Goal: Task Accomplishment & Management: Manage account settings

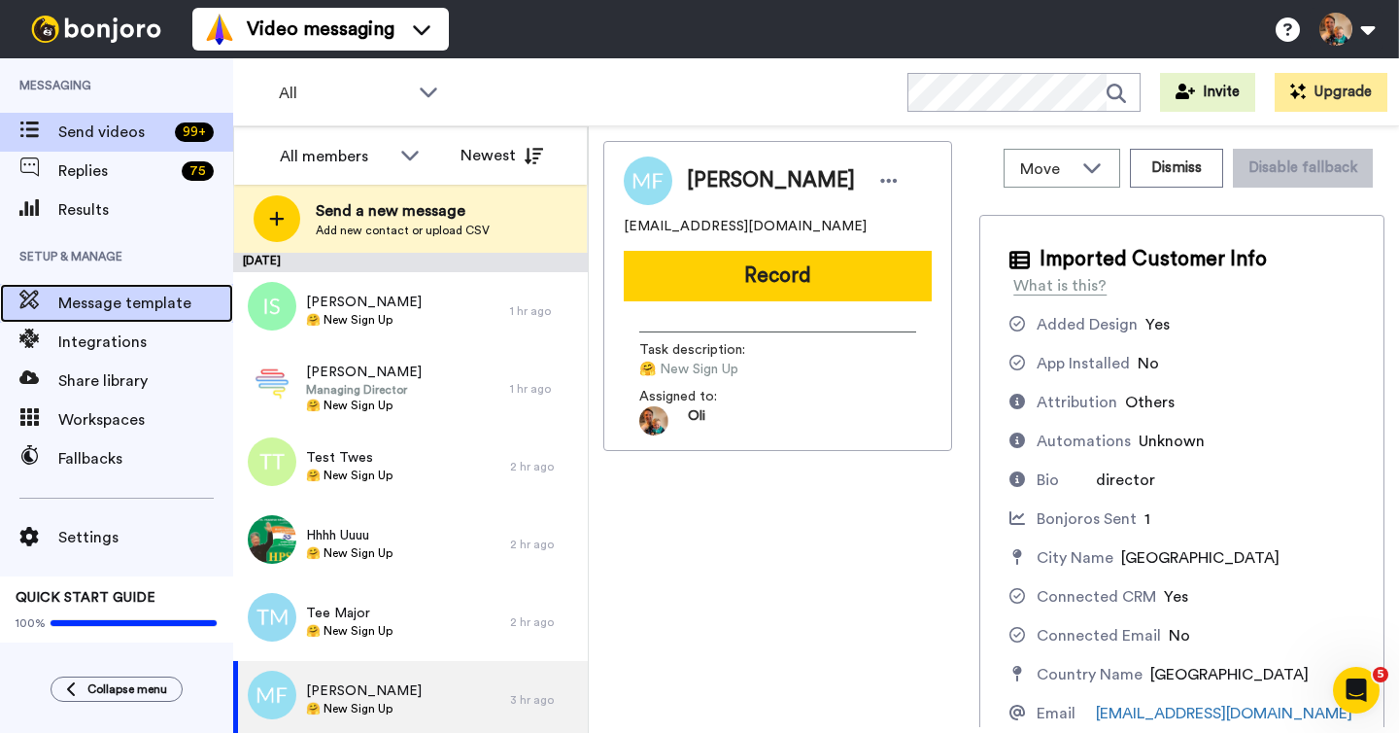
click at [124, 307] on span "Message template" at bounding box center [145, 302] width 175 height 23
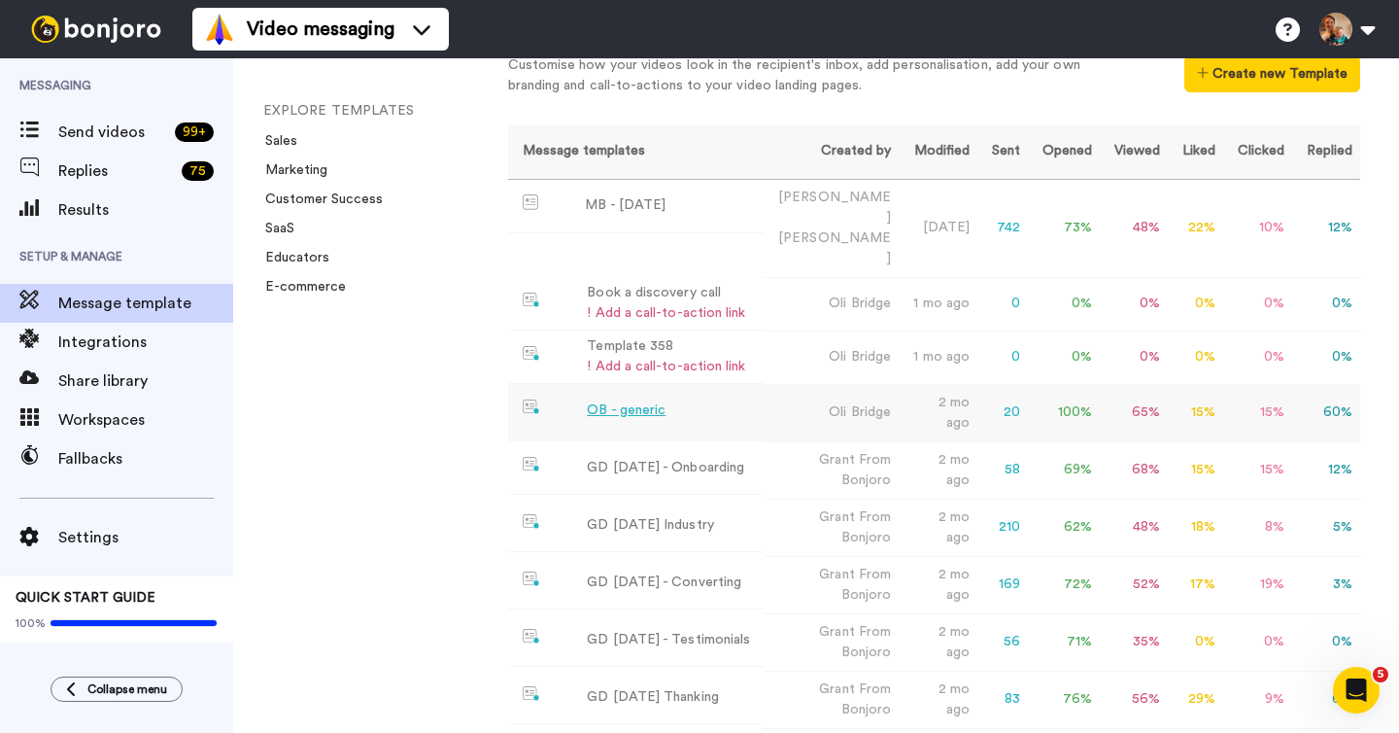
scroll to position [68, 0]
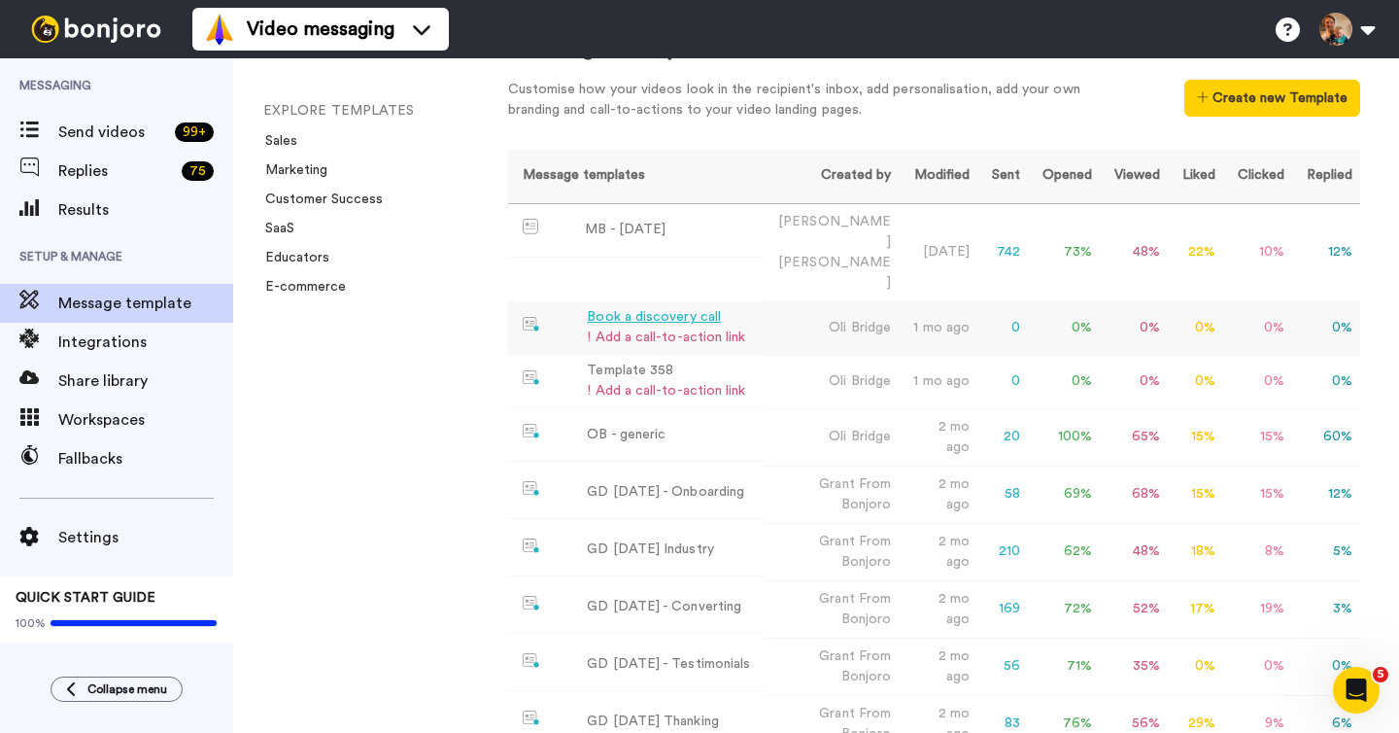
click at [680, 307] on div "Book a discovery call" at bounding box center [666, 317] width 158 height 20
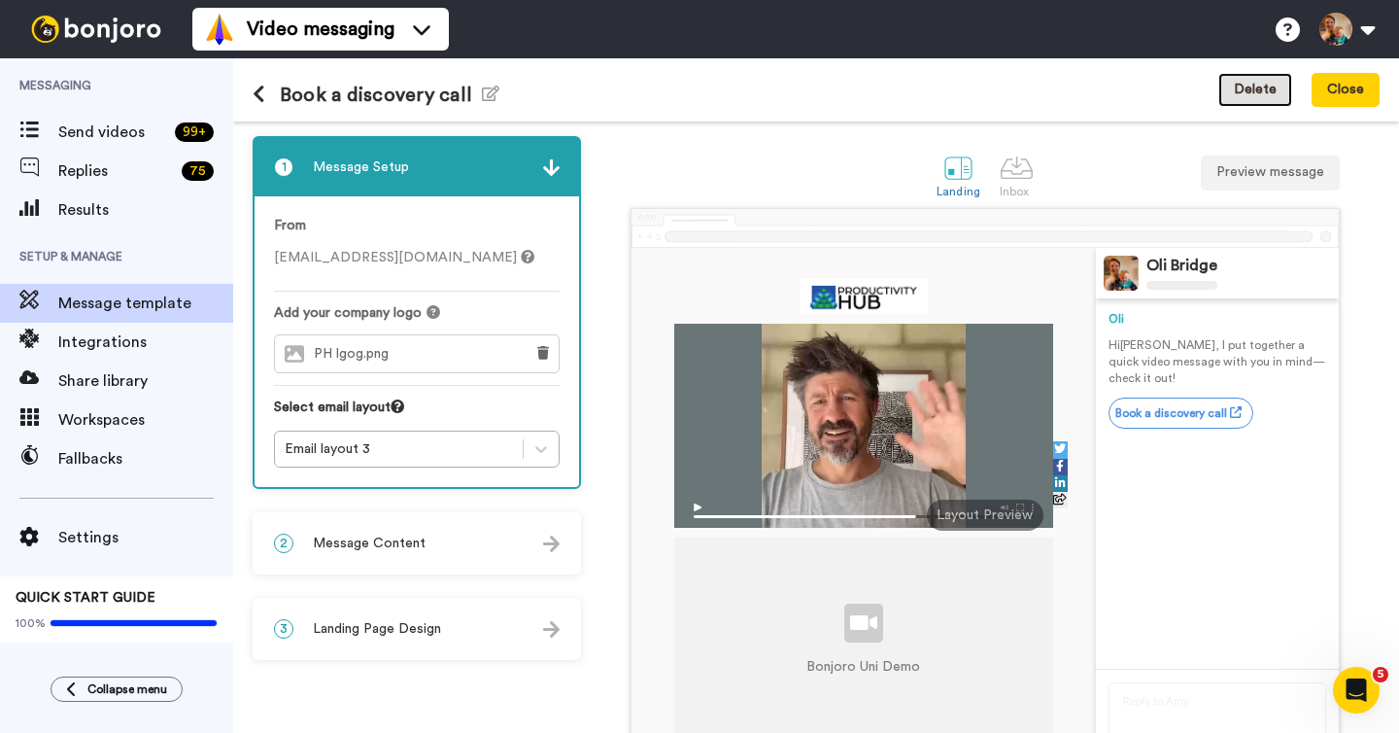
click at [1248, 102] on button "Delete" at bounding box center [1255, 90] width 74 height 35
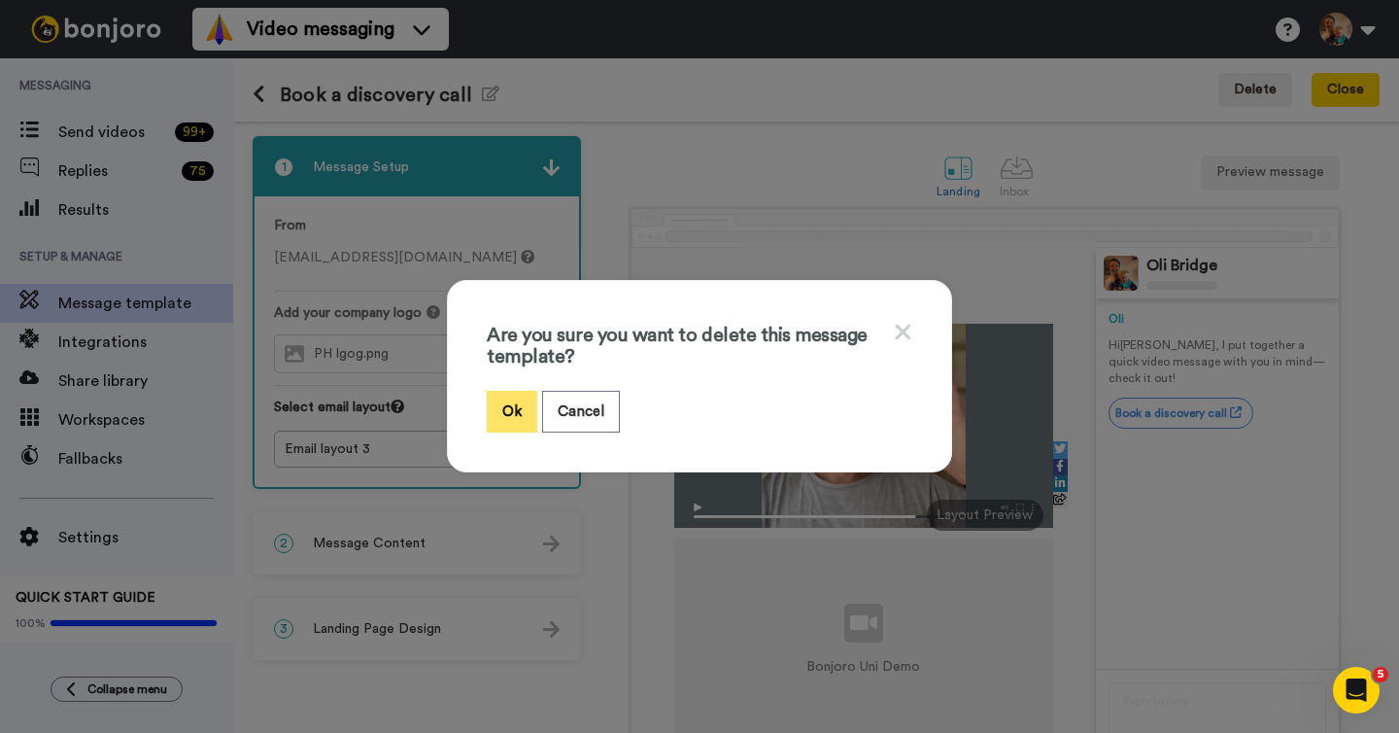
click at [510, 422] on button "Ok" at bounding box center [512, 412] width 51 height 42
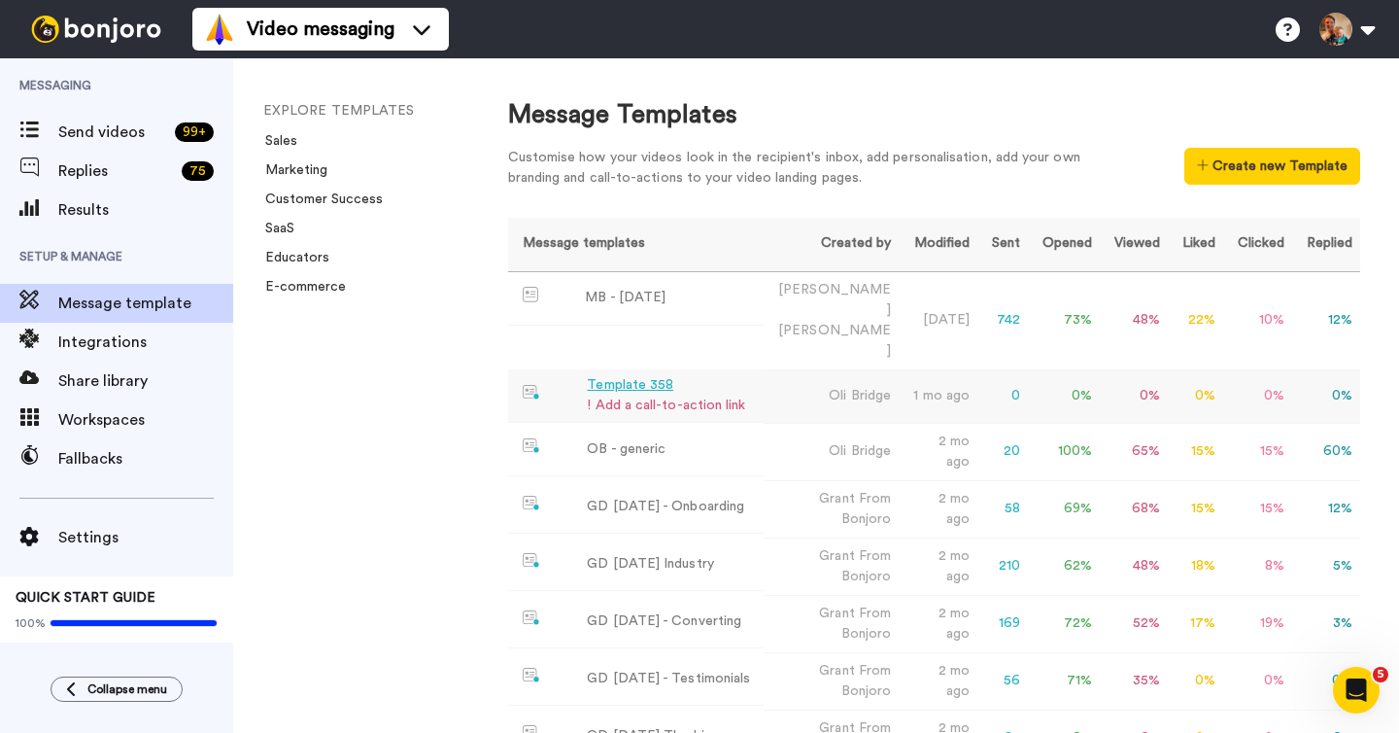
click at [636, 375] on div "Template 358" at bounding box center [666, 385] width 158 height 20
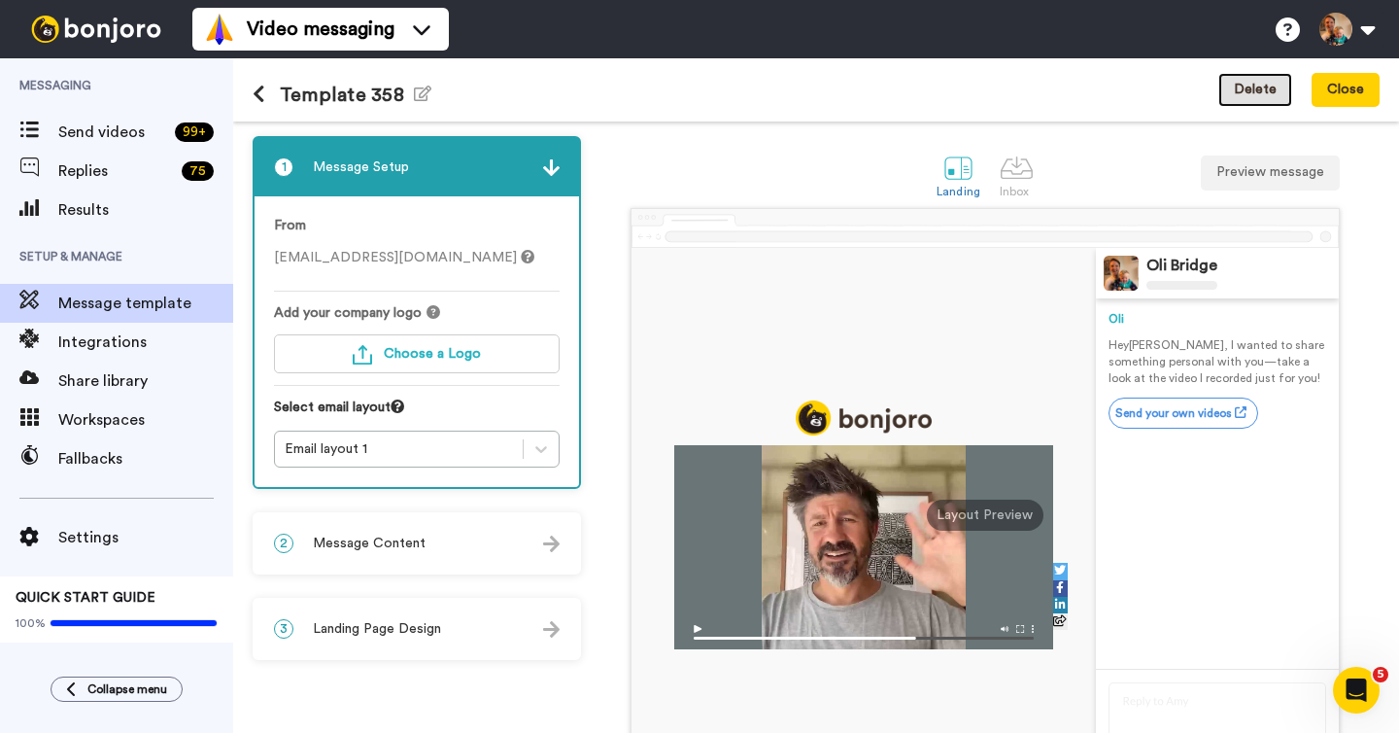
click at [1240, 106] on button "Delete" at bounding box center [1255, 90] width 74 height 35
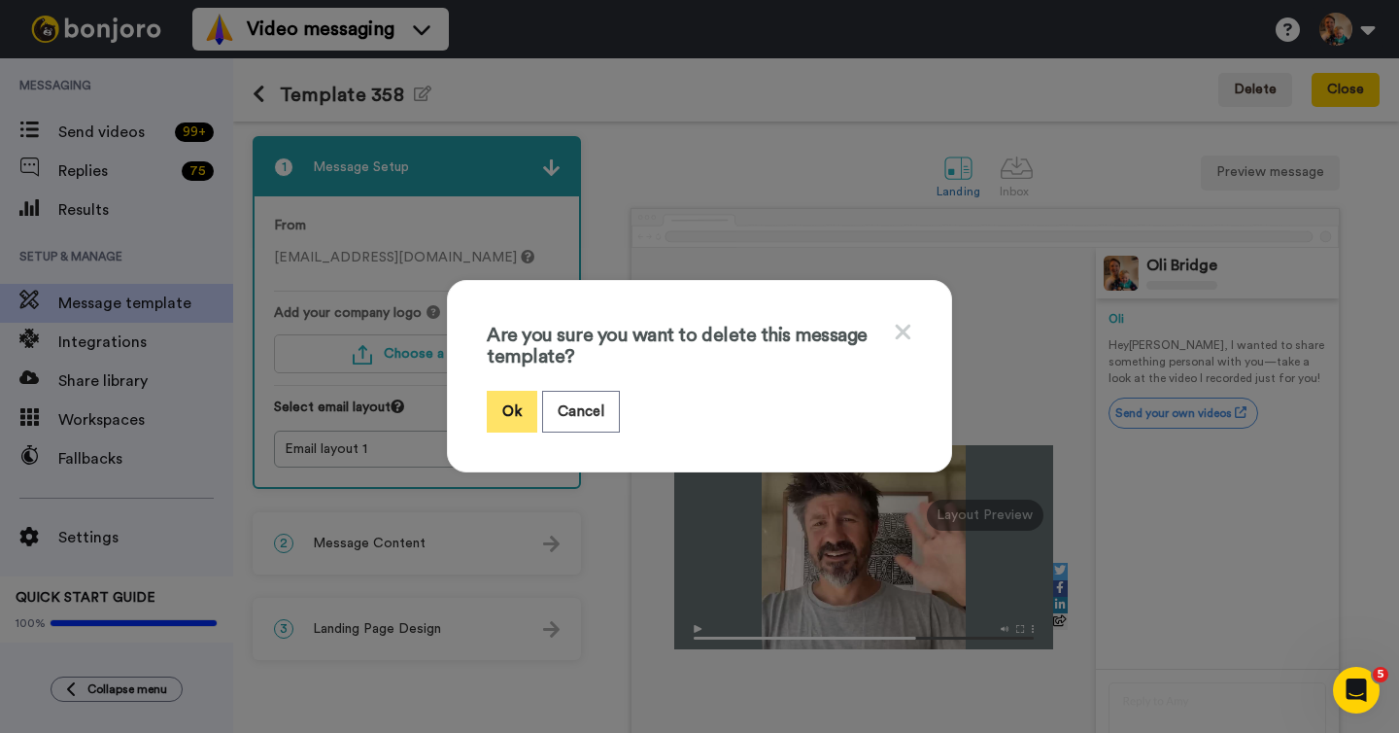
click at [507, 418] on button "Ok" at bounding box center [512, 412] width 51 height 42
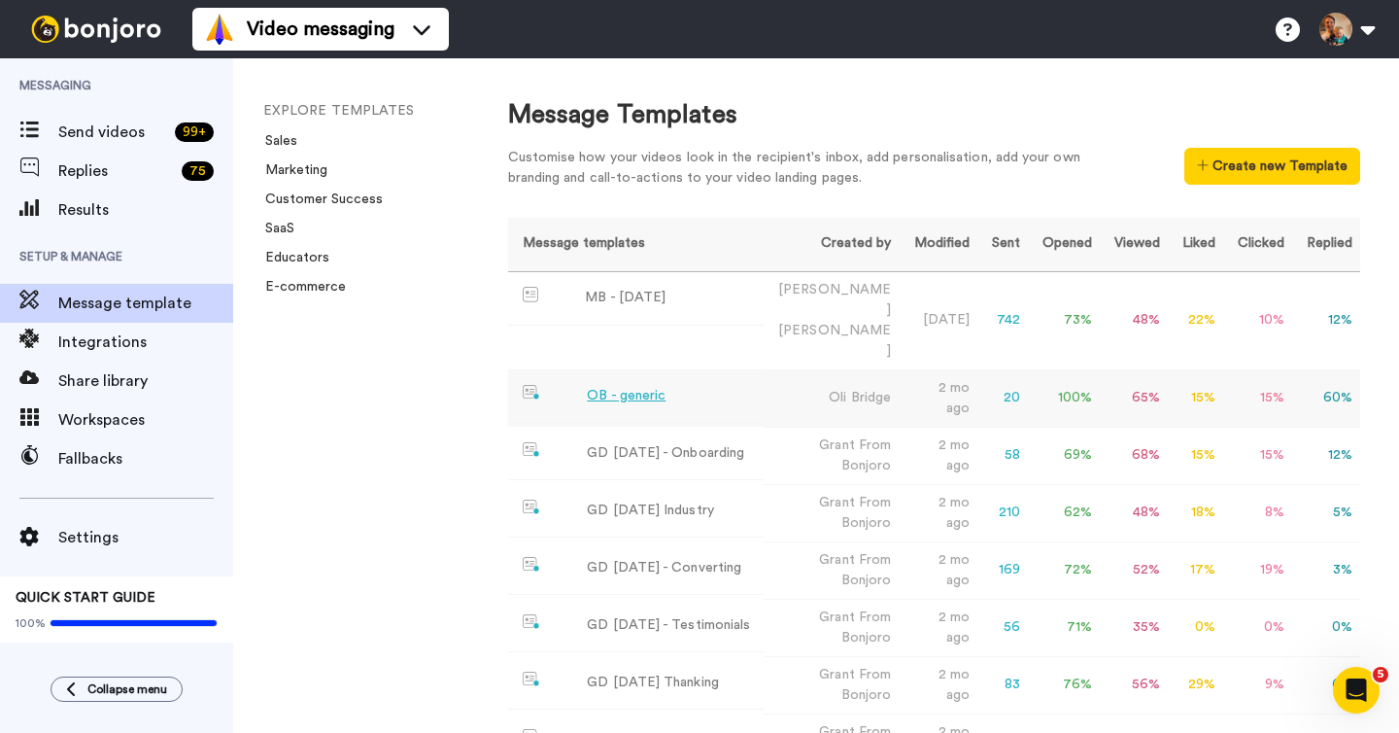
click at [644, 386] on div "OB - generic" at bounding box center [626, 396] width 79 height 20
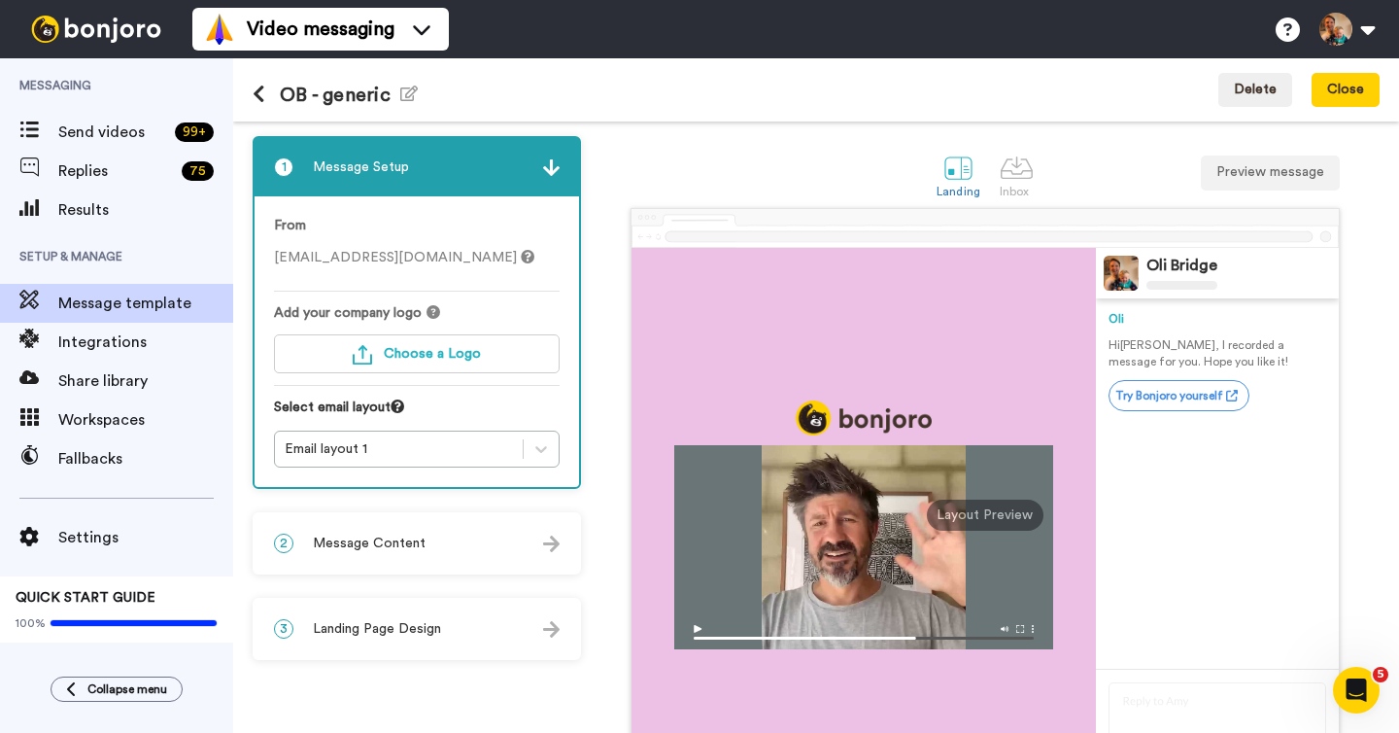
click at [257, 95] on icon at bounding box center [259, 94] width 13 height 19
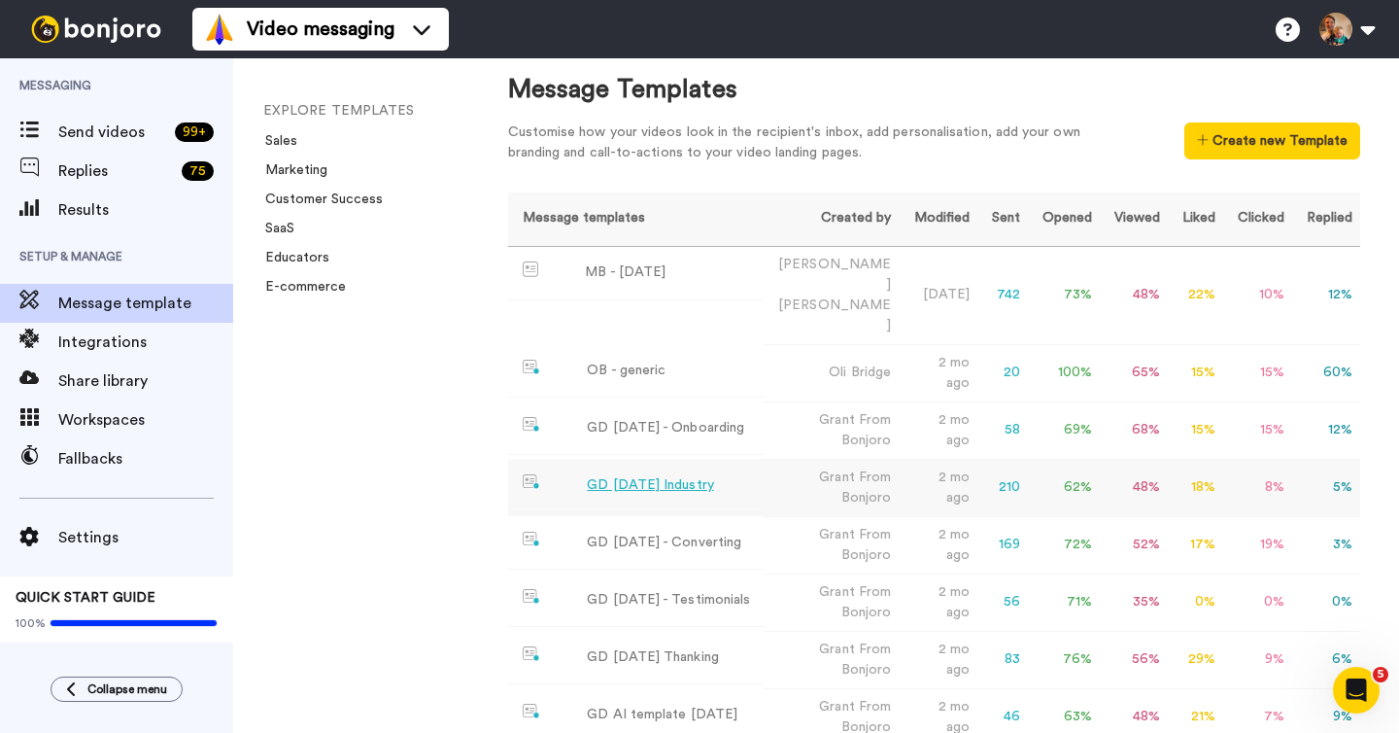
scroll to position [66, 0]
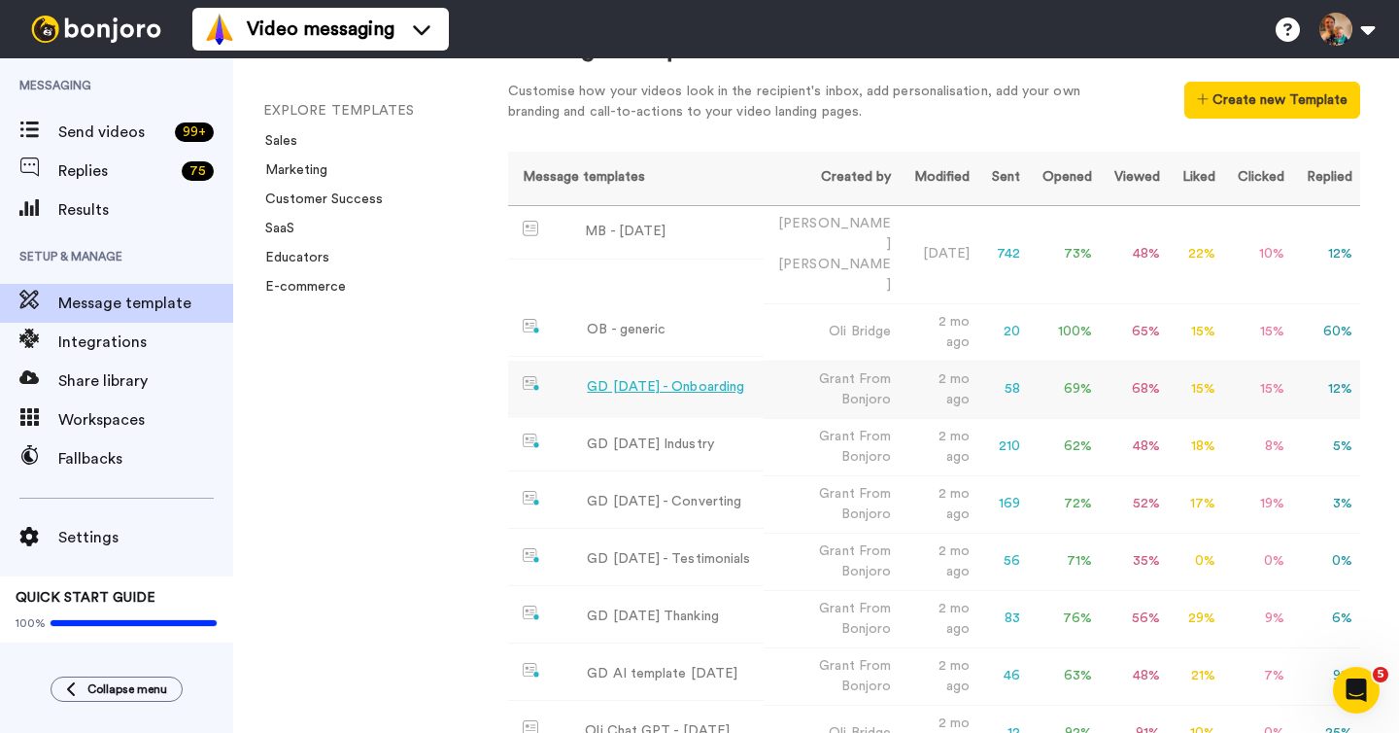
click at [685, 377] on div "GD May 25 - Onboarding" at bounding box center [665, 387] width 157 height 20
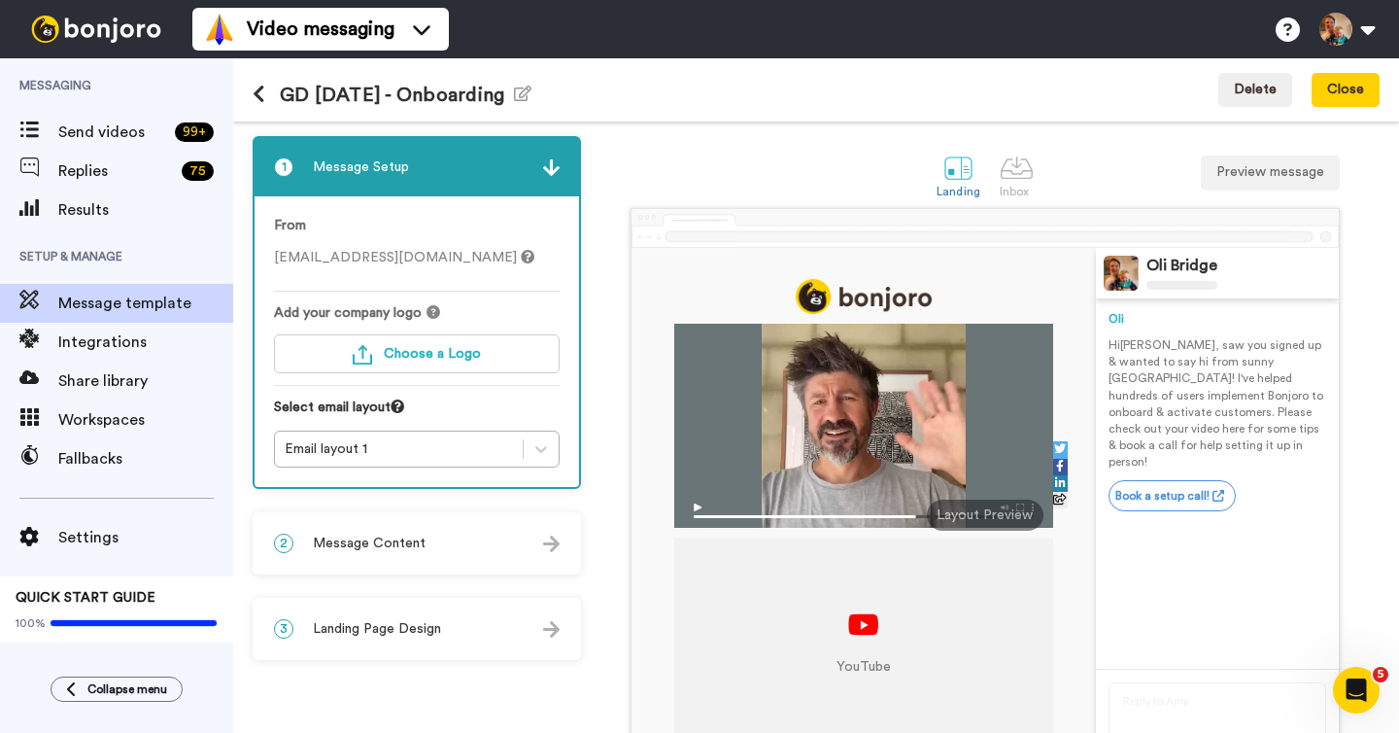
click at [260, 93] on icon at bounding box center [259, 94] width 13 height 19
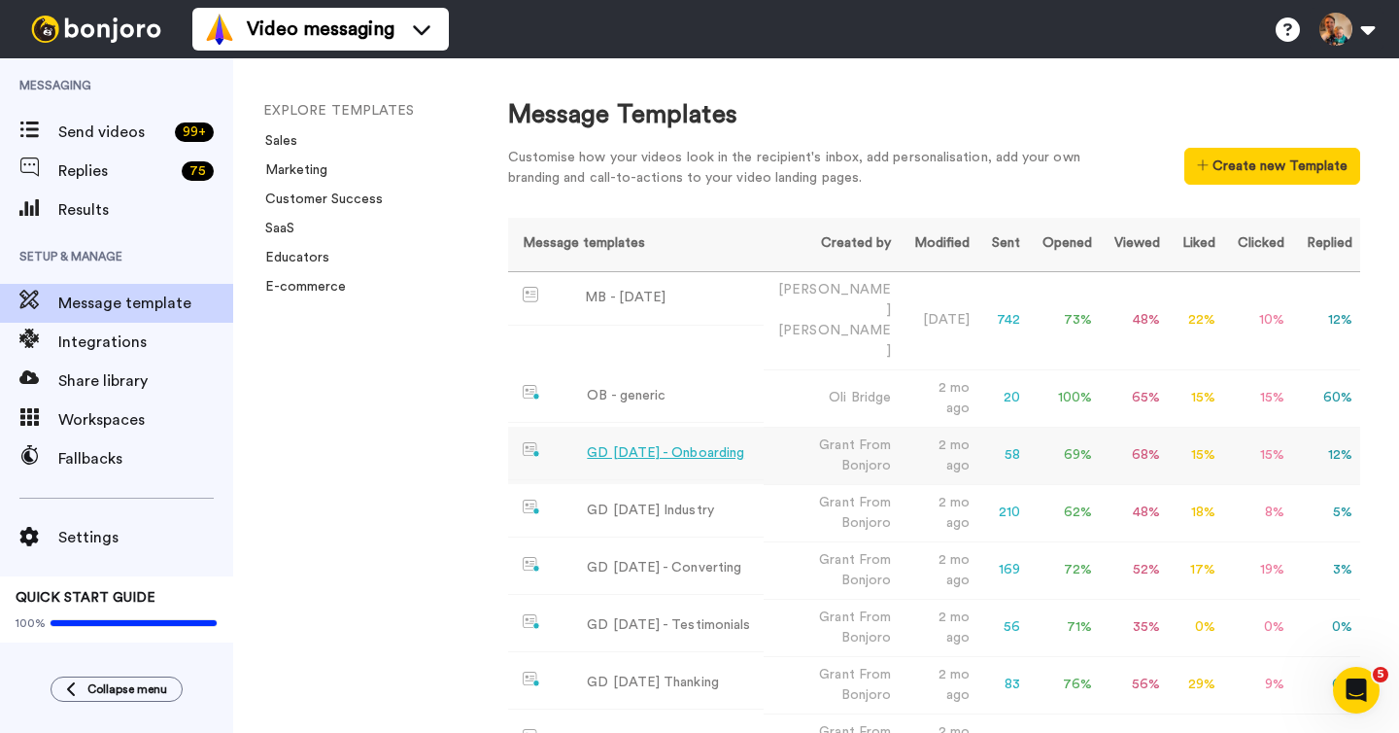
click at [633, 443] on div "GD May 25 - Onboarding" at bounding box center [665, 453] width 157 height 20
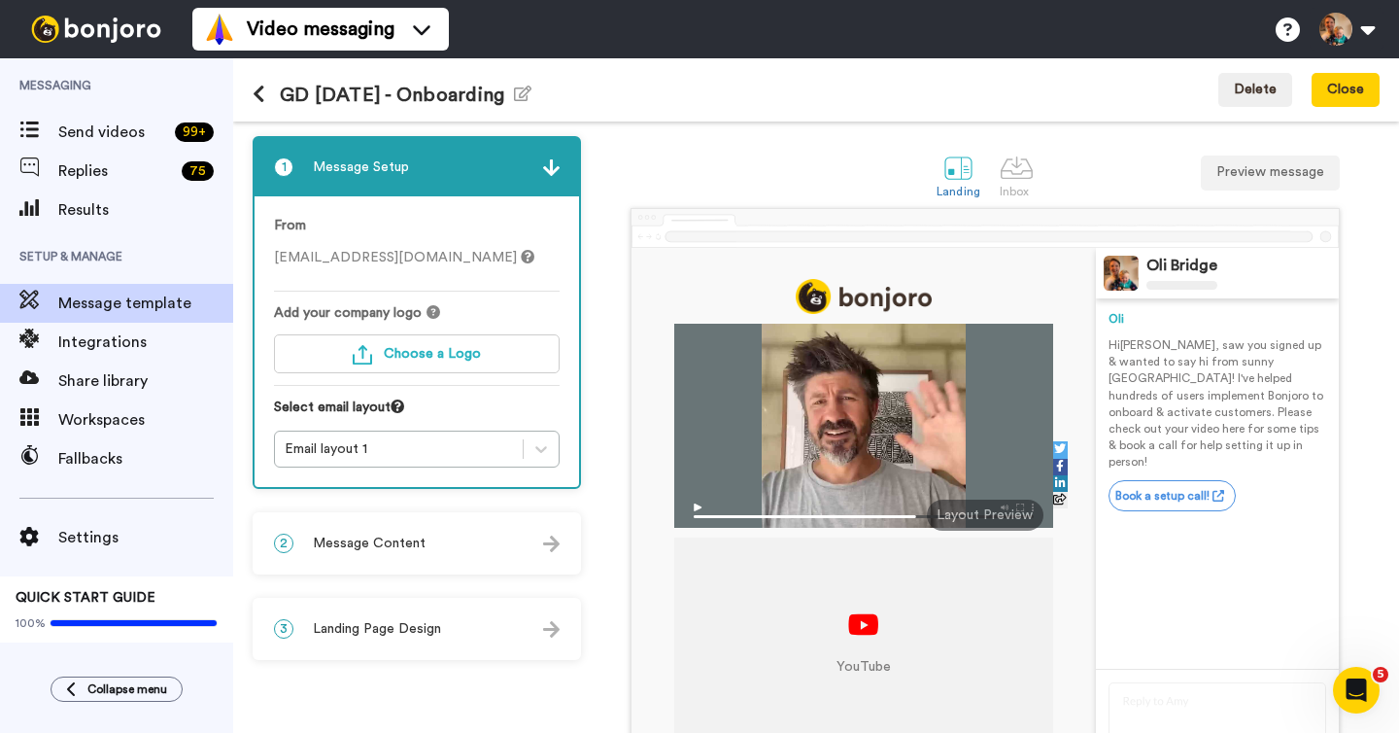
click at [257, 90] on icon at bounding box center [259, 94] width 13 height 19
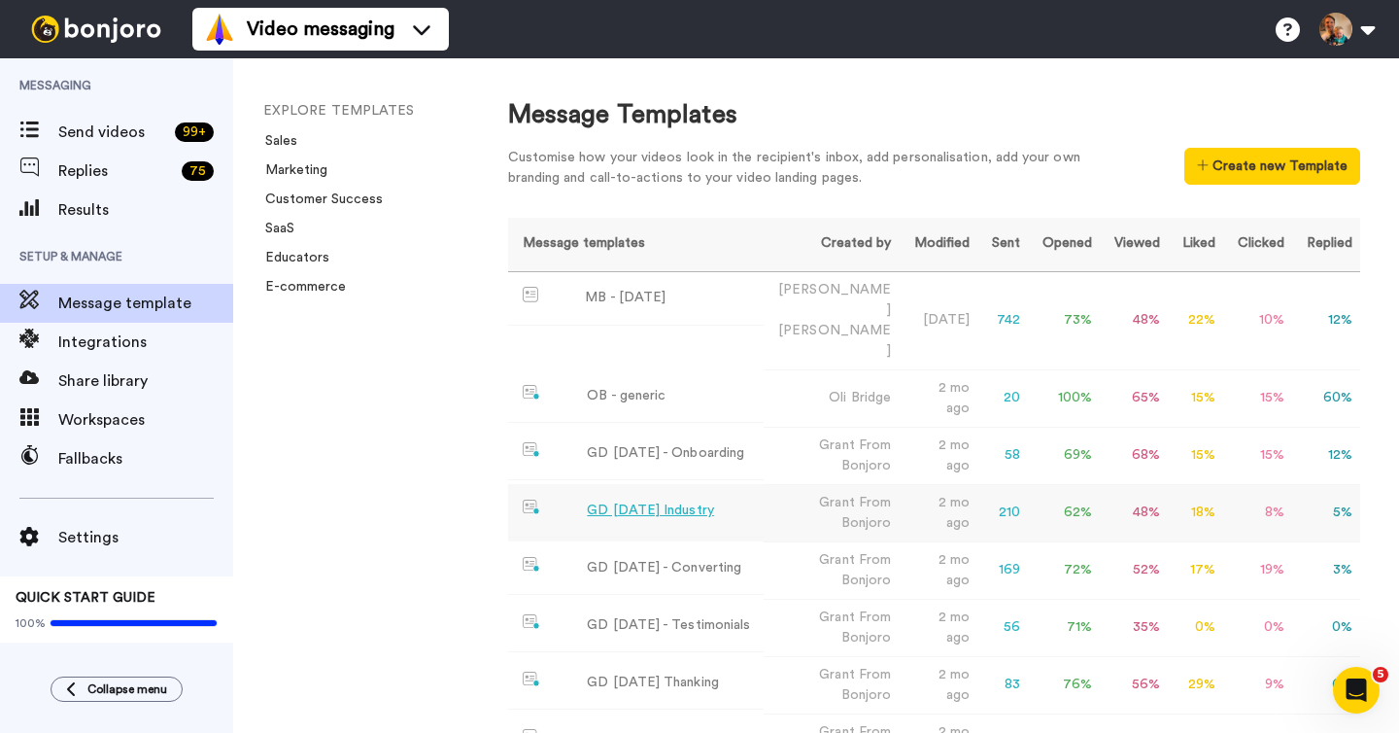
click at [700, 500] on div "GD May25 Industry" at bounding box center [650, 510] width 126 height 20
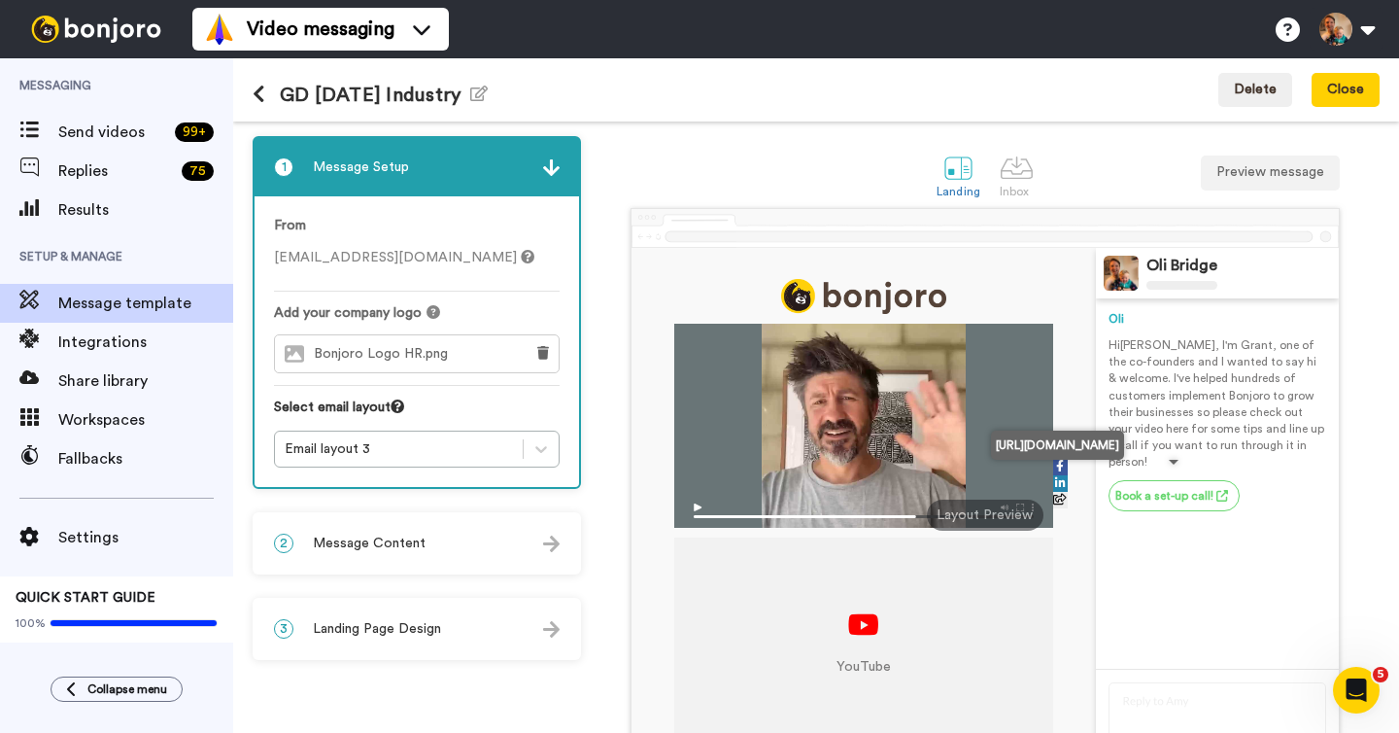
click at [1150, 481] on link "Book a set-up call!" at bounding box center [1174, 495] width 131 height 31
click at [259, 98] on icon at bounding box center [259, 94] width 13 height 19
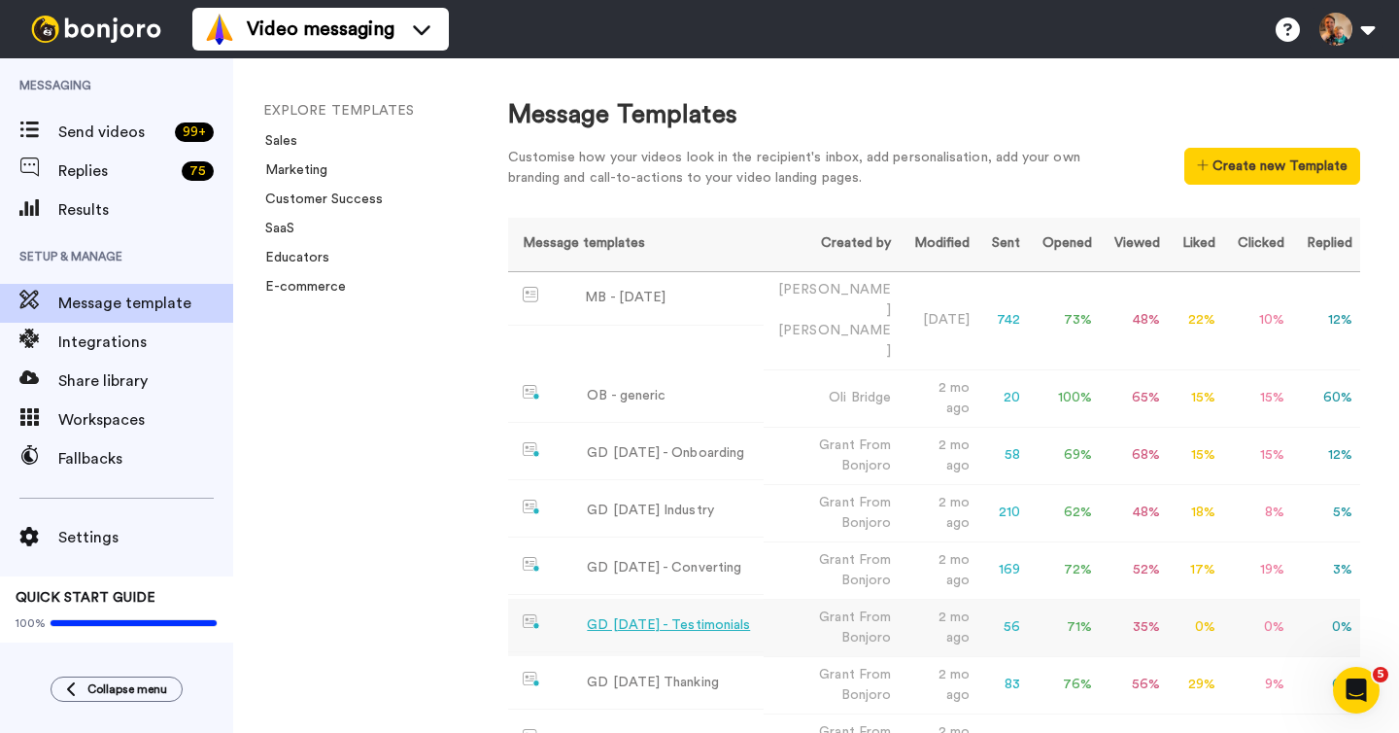
click at [659, 615] on div "GD May 25 - Testimonials" at bounding box center [668, 625] width 163 height 20
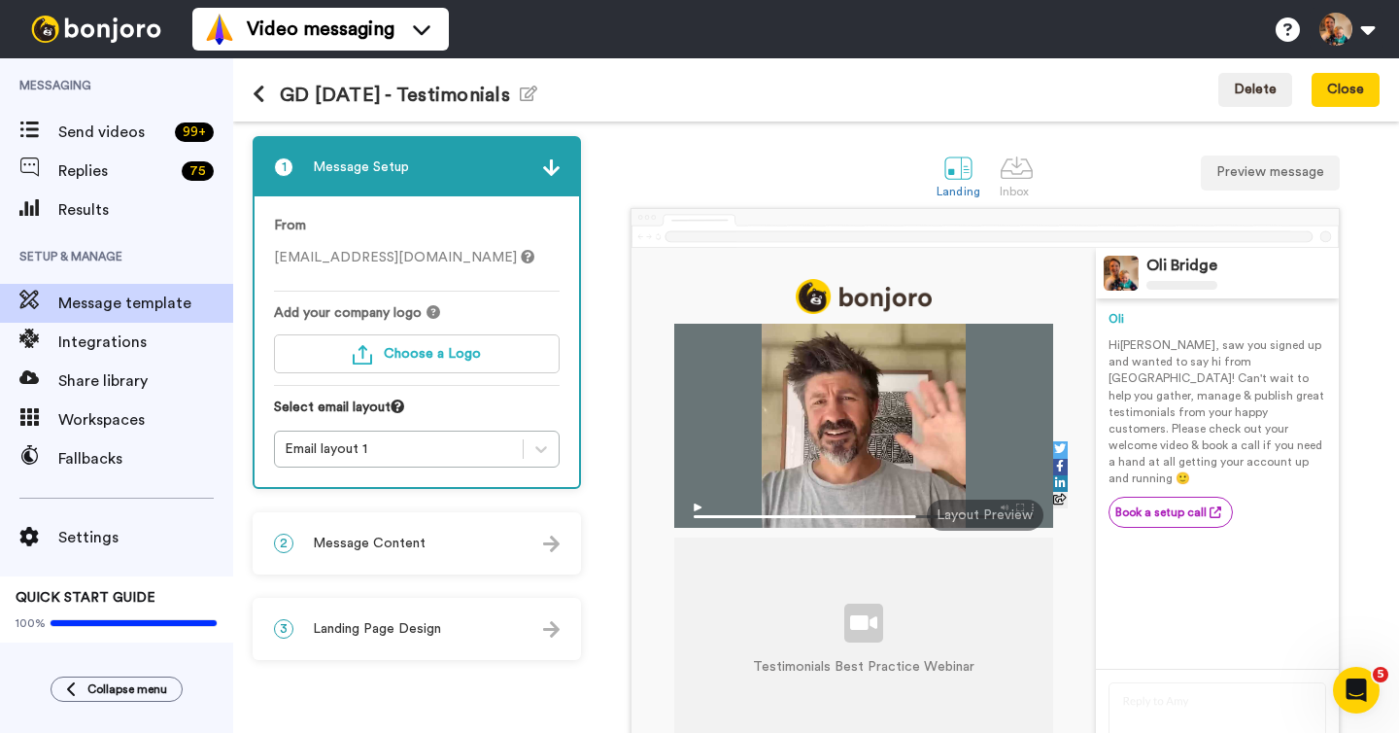
click at [258, 102] on icon at bounding box center [259, 94] width 13 height 19
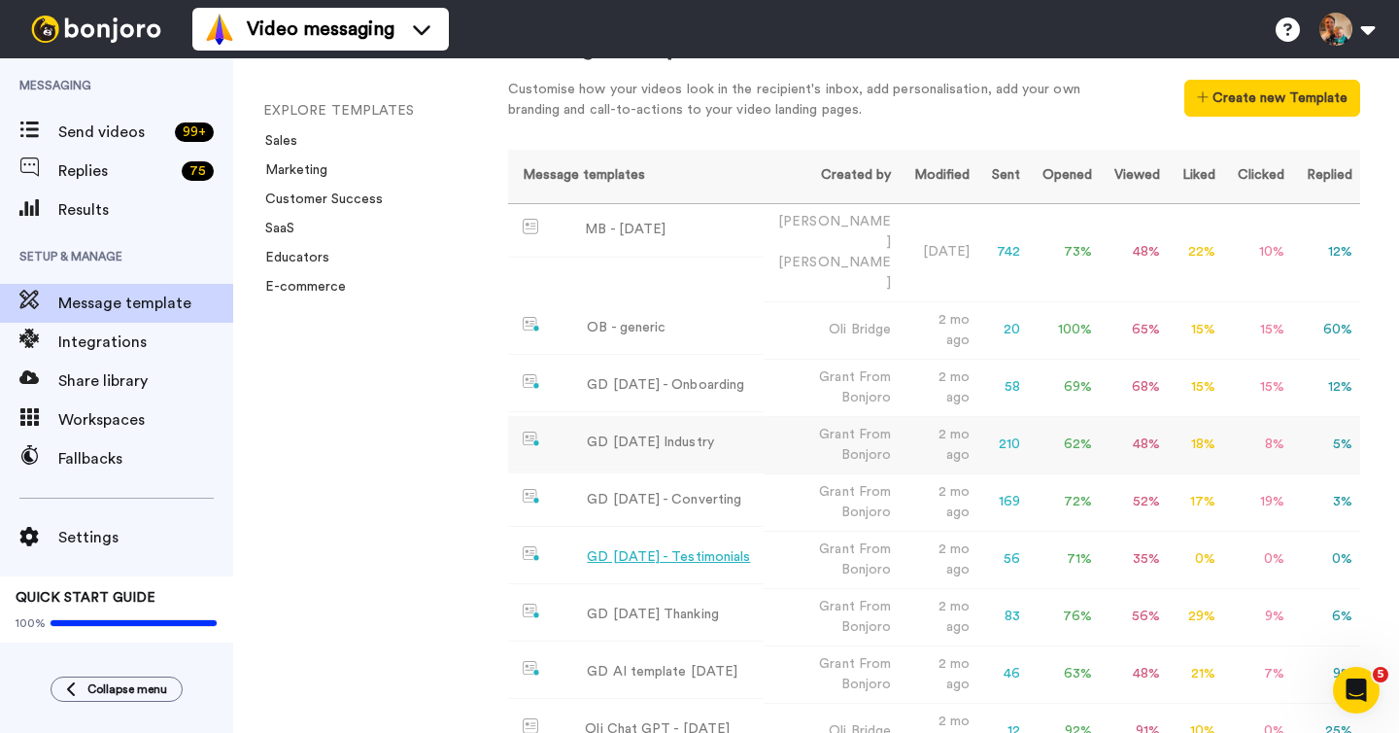
scroll to position [142, 0]
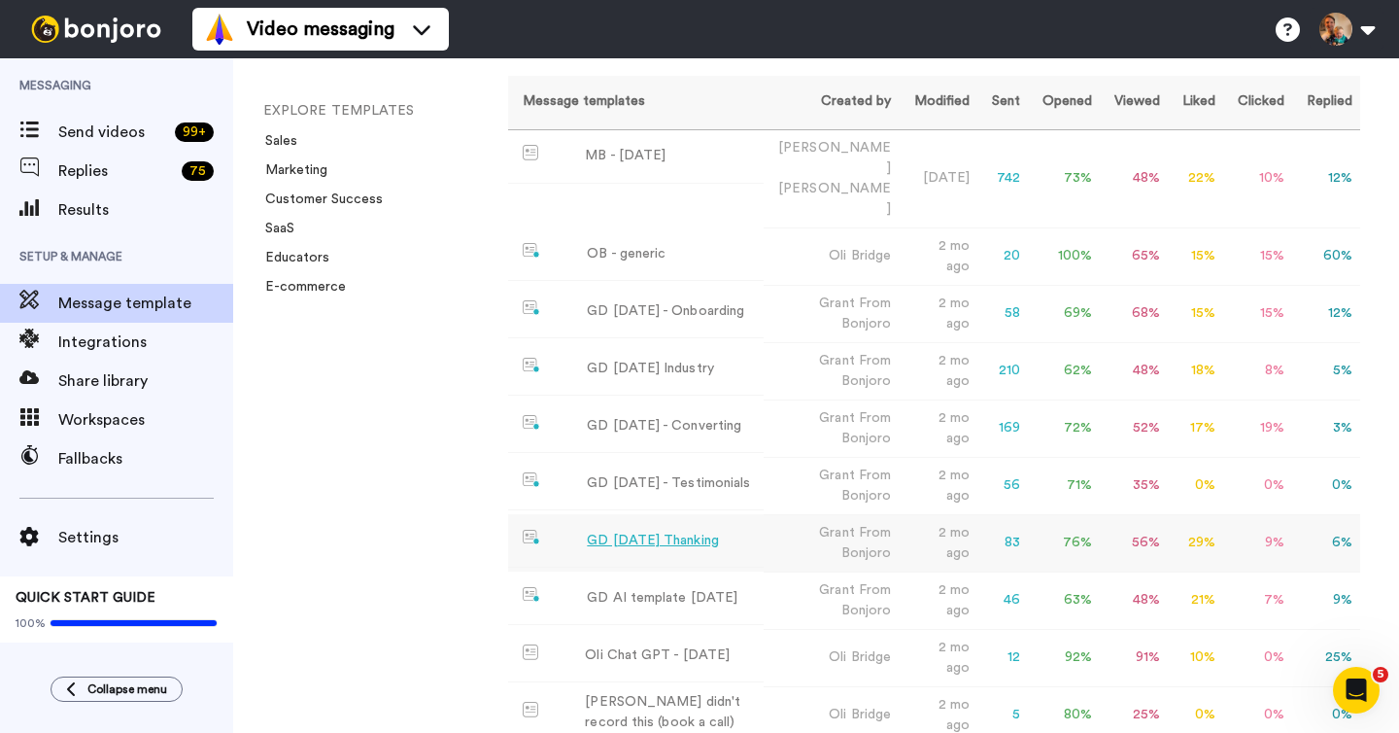
click at [659, 531] on div "GD May25 Thanking" at bounding box center [652, 541] width 131 height 20
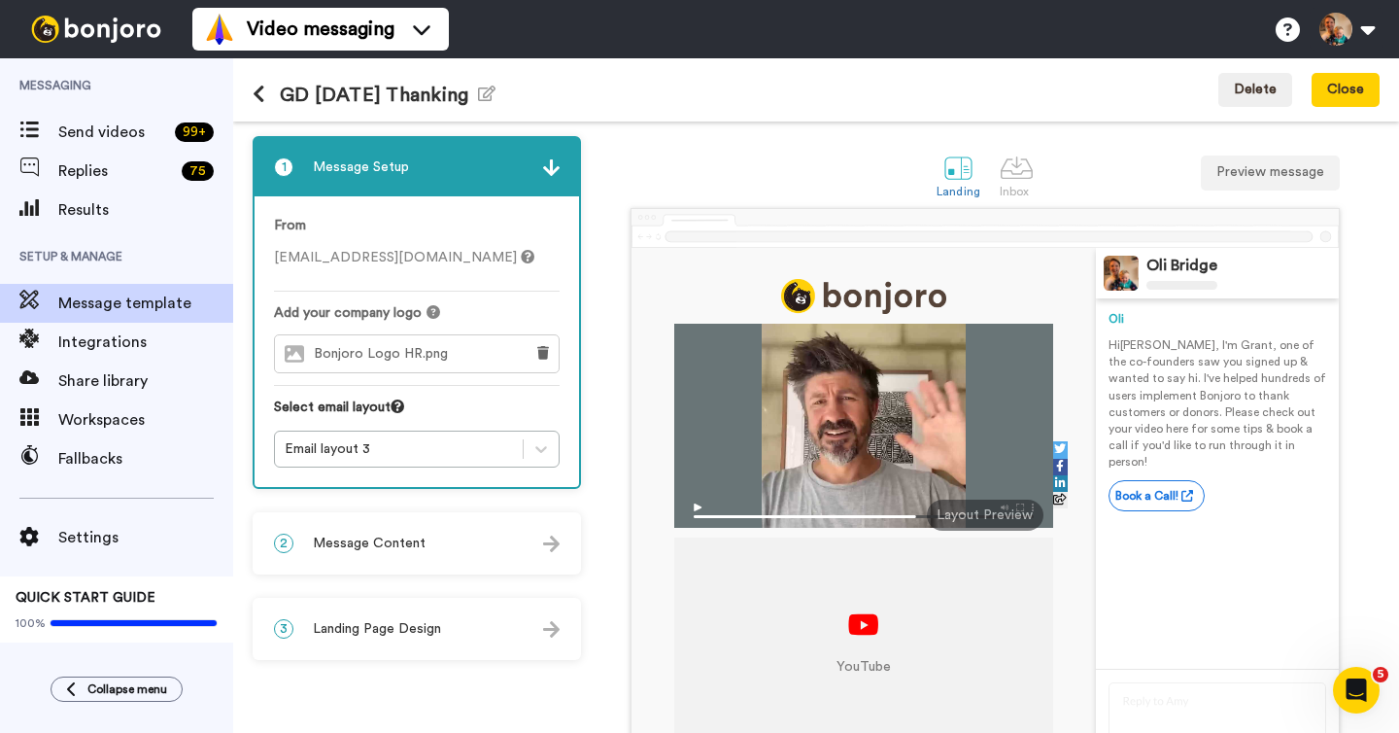
click at [261, 99] on icon at bounding box center [259, 94] width 13 height 19
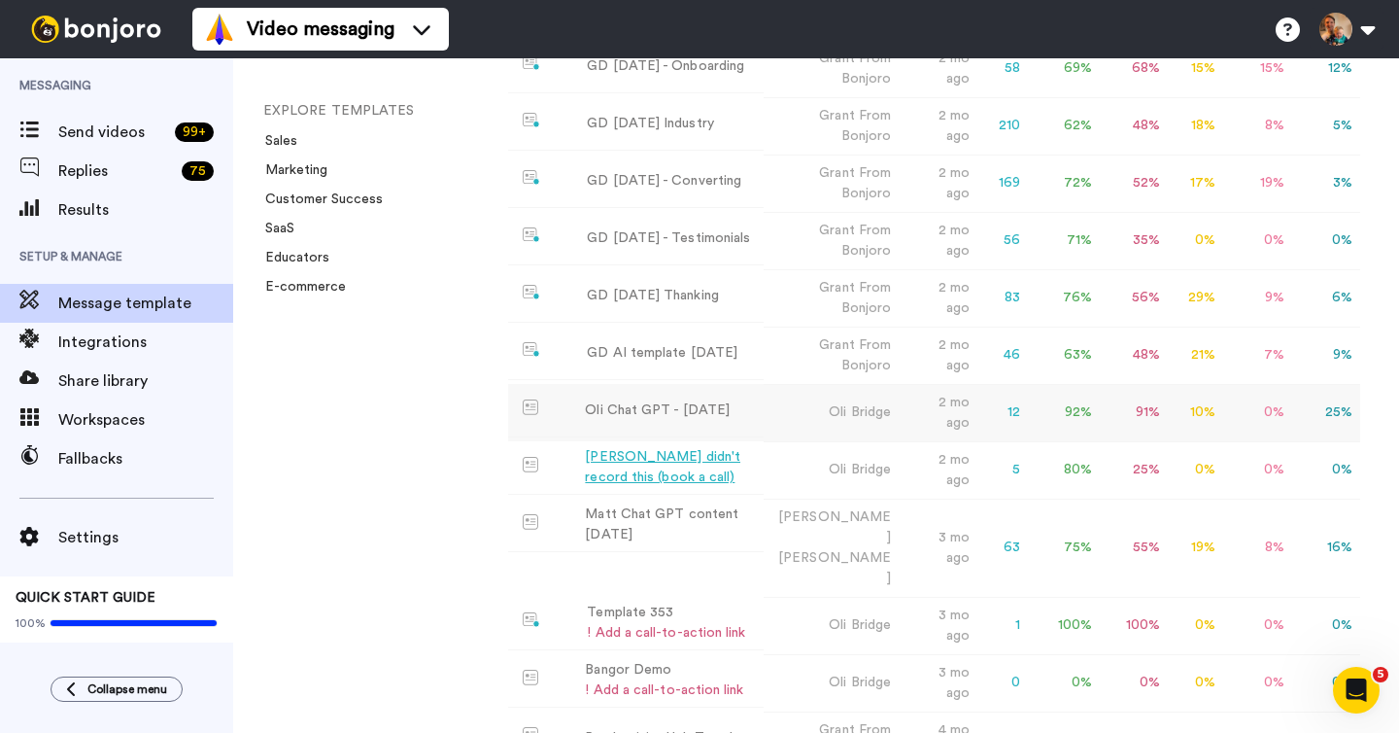
scroll to position [397, 0]
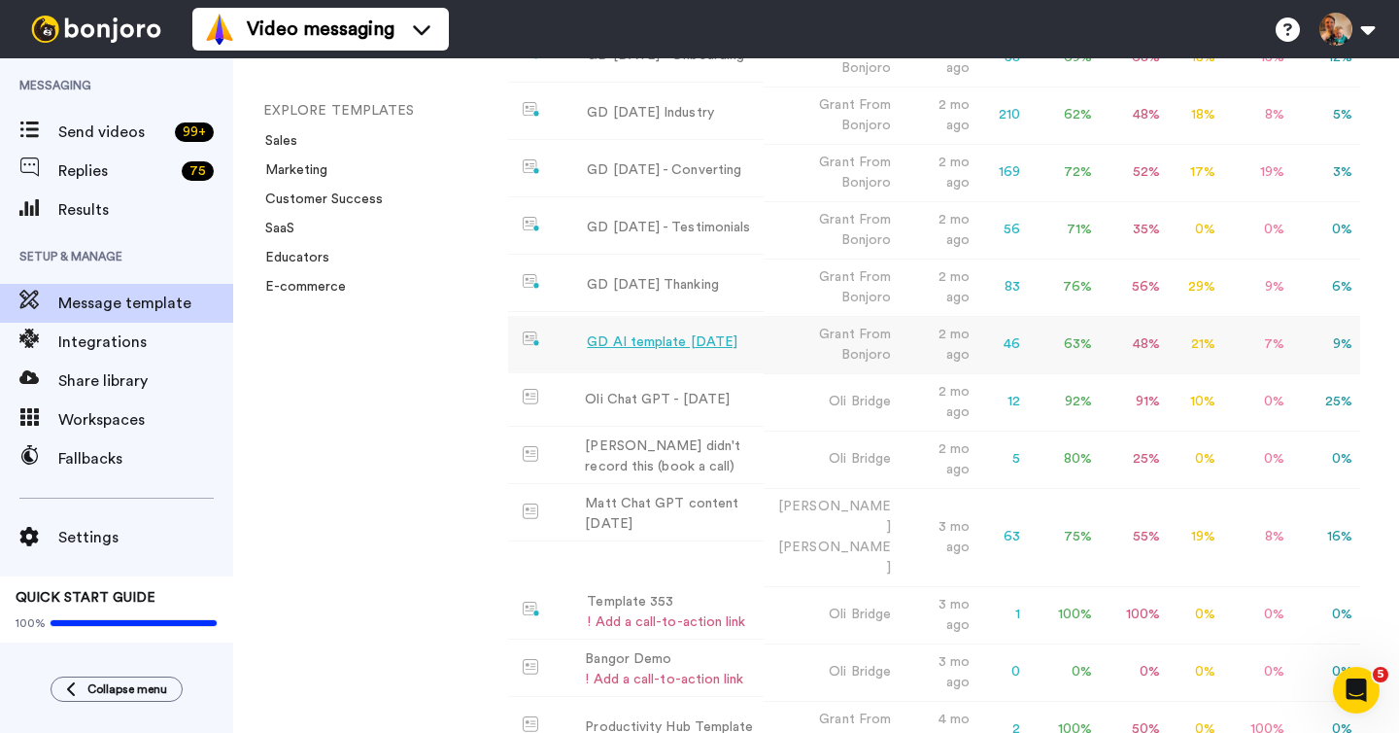
click at [677, 332] on div "GD AI template Jun 25" at bounding box center [662, 342] width 151 height 20
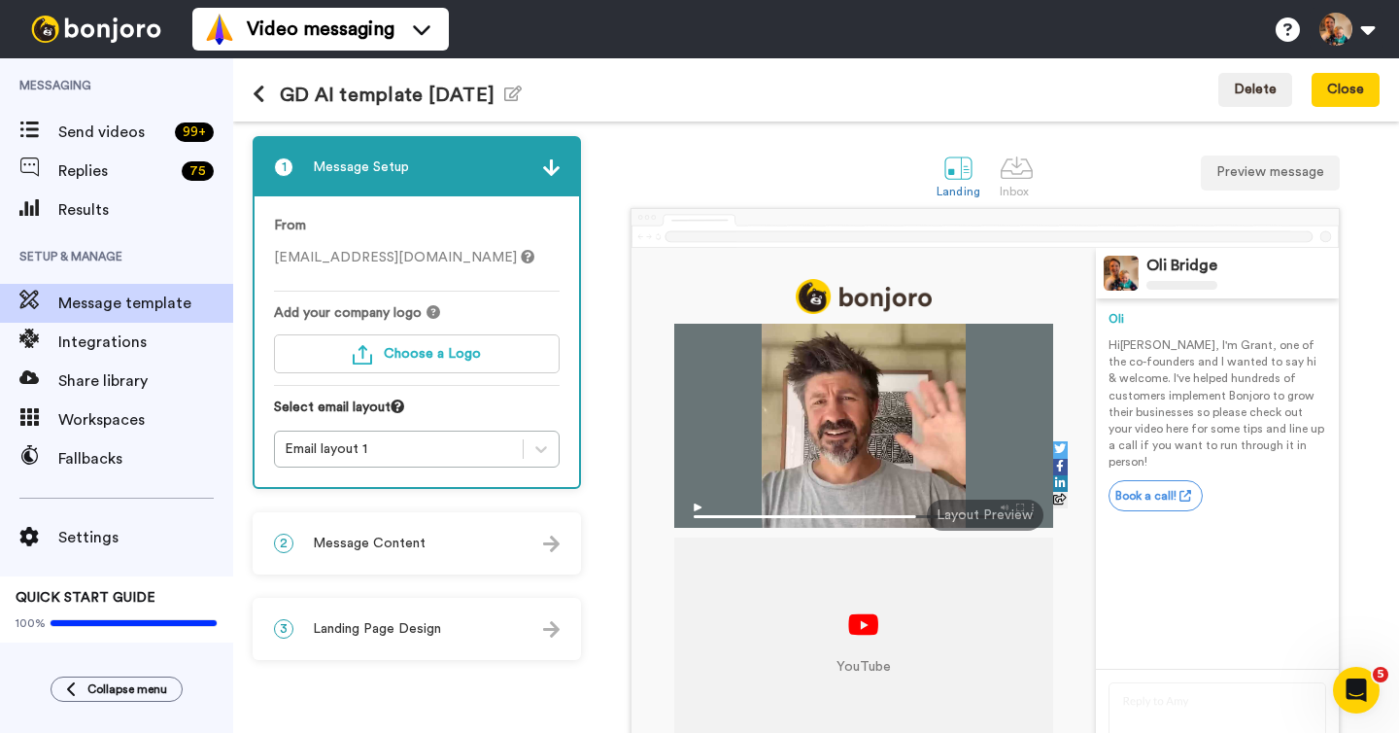
click at [257, 93] on icon at bounding box center [259, 94] width 13 height 19
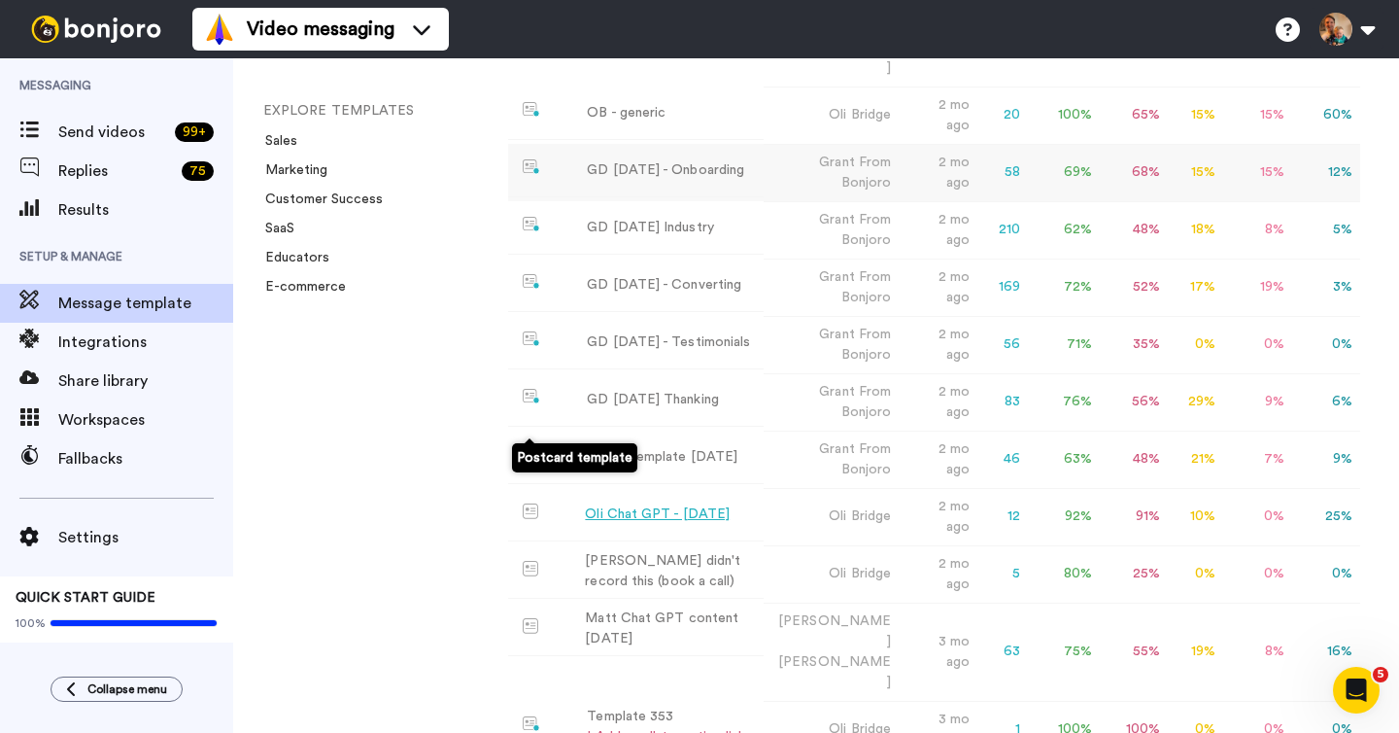
scroll to position [329, 0]
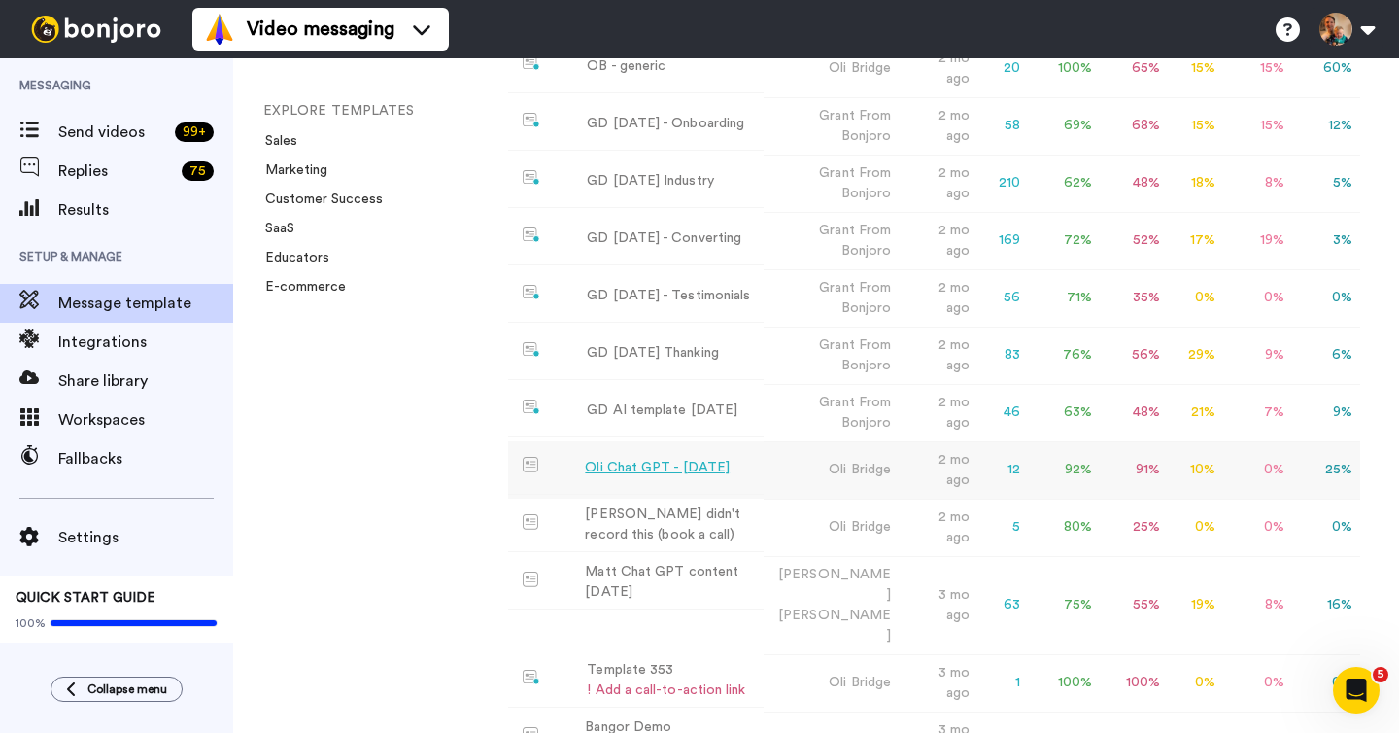
click at [647, 458] on div "Oli Chat GPT - June 2025" at bounding box center [657, 468] width 145 height 20
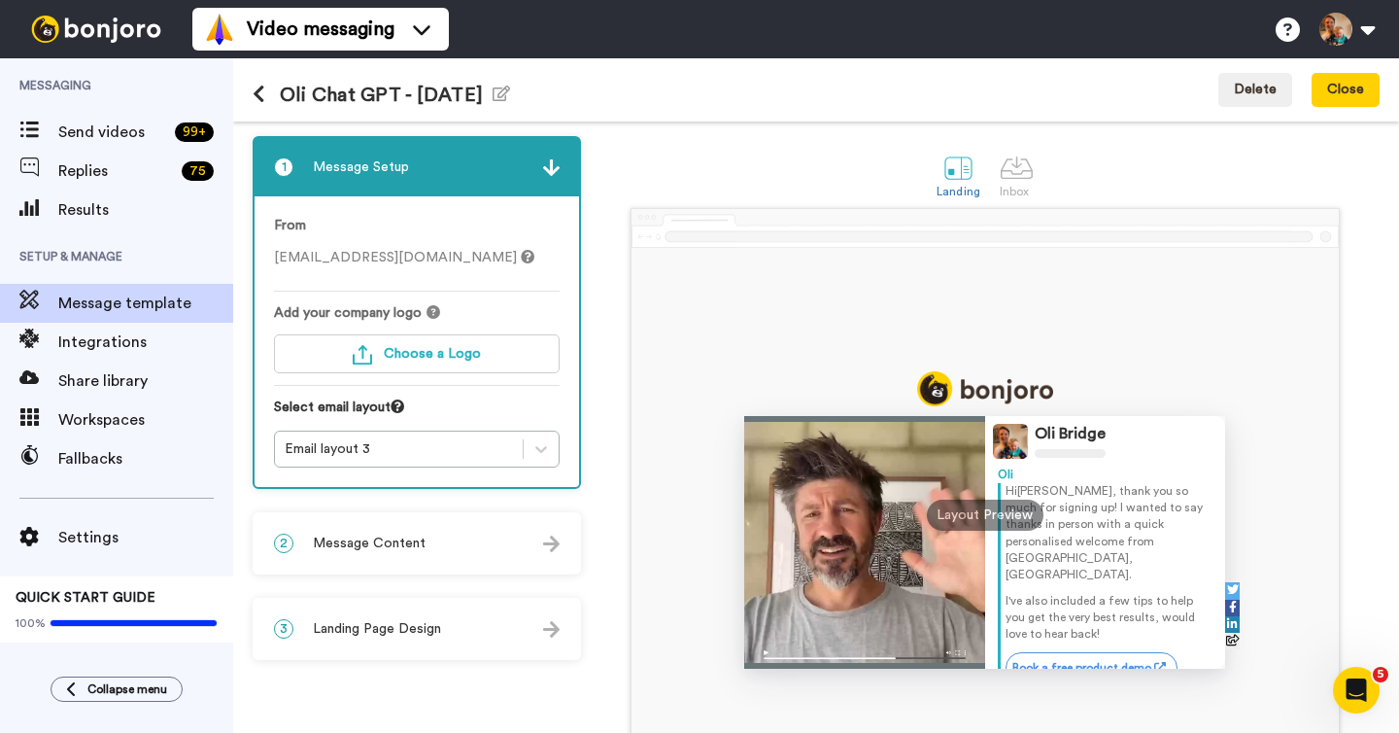
click at [259, 95] on icon at bounding box center [259, 94] width 13 height 19
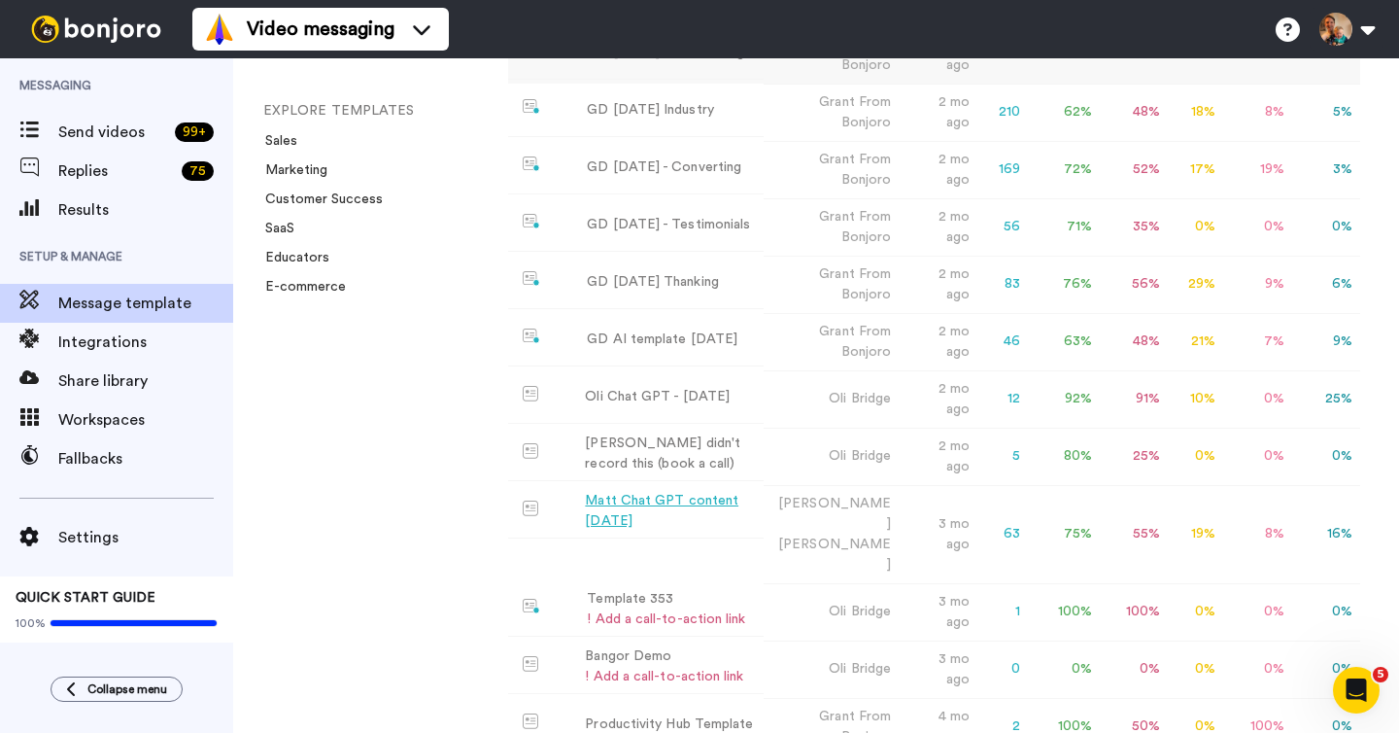
scroll to position [417, 0]
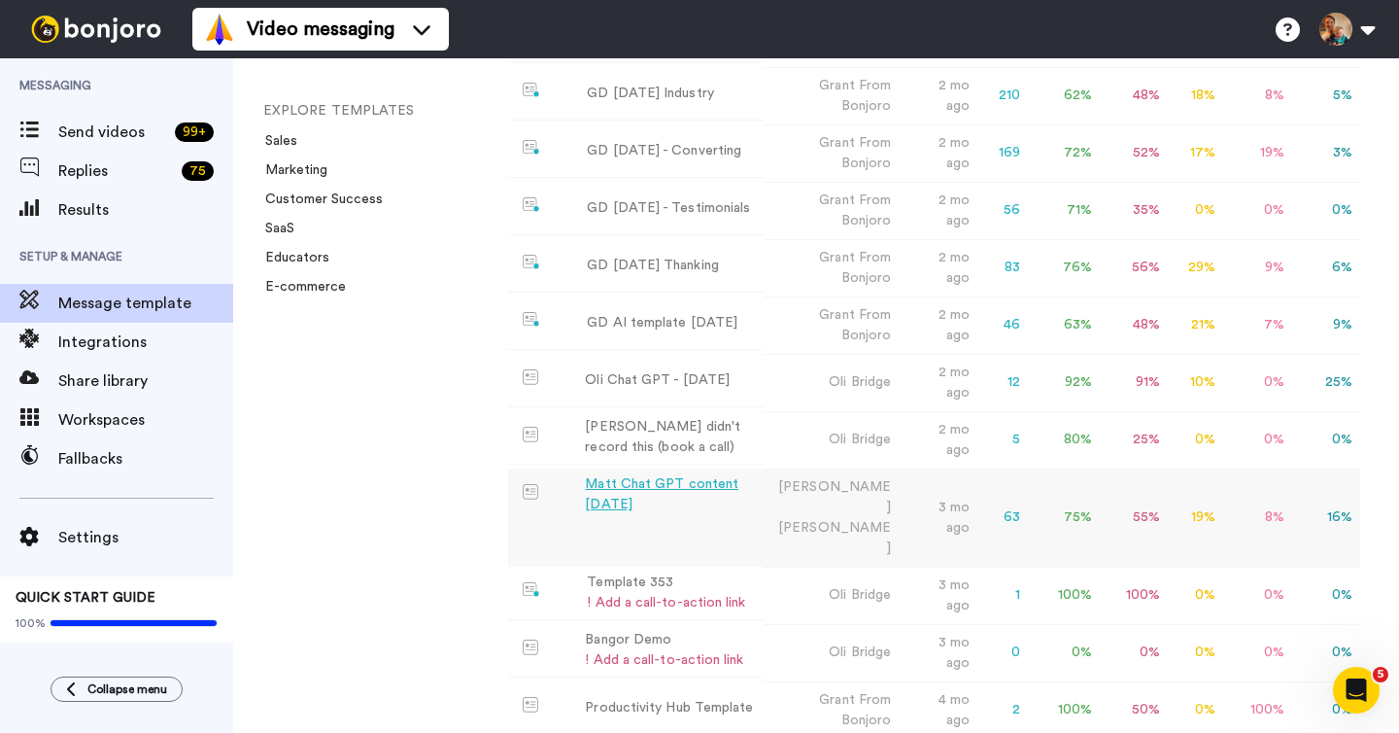
click at [679, 474] on div "Matt Chat GPT content 4 jun" at bounding box center [670, 494] width 171 height 41
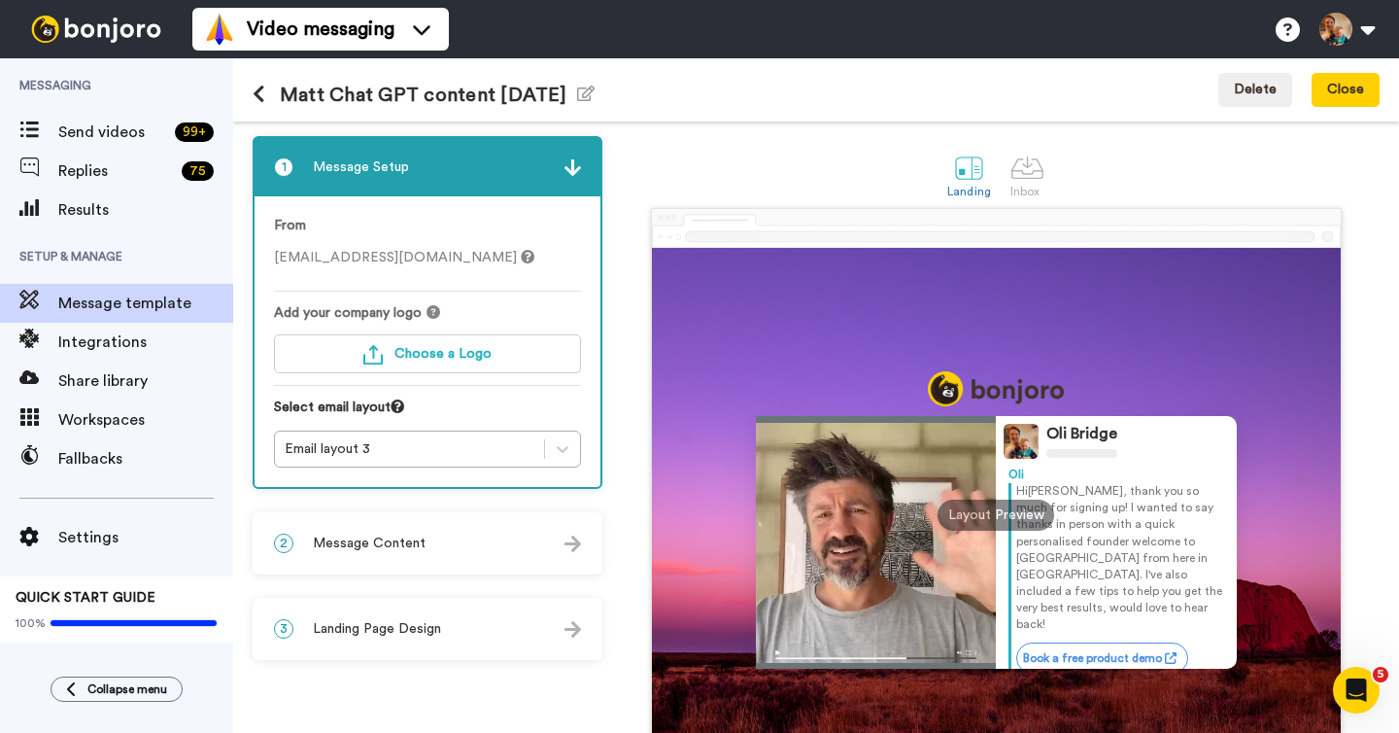
click at [253, 96] on icon at bounding box center [259, 94] width 13 height 19
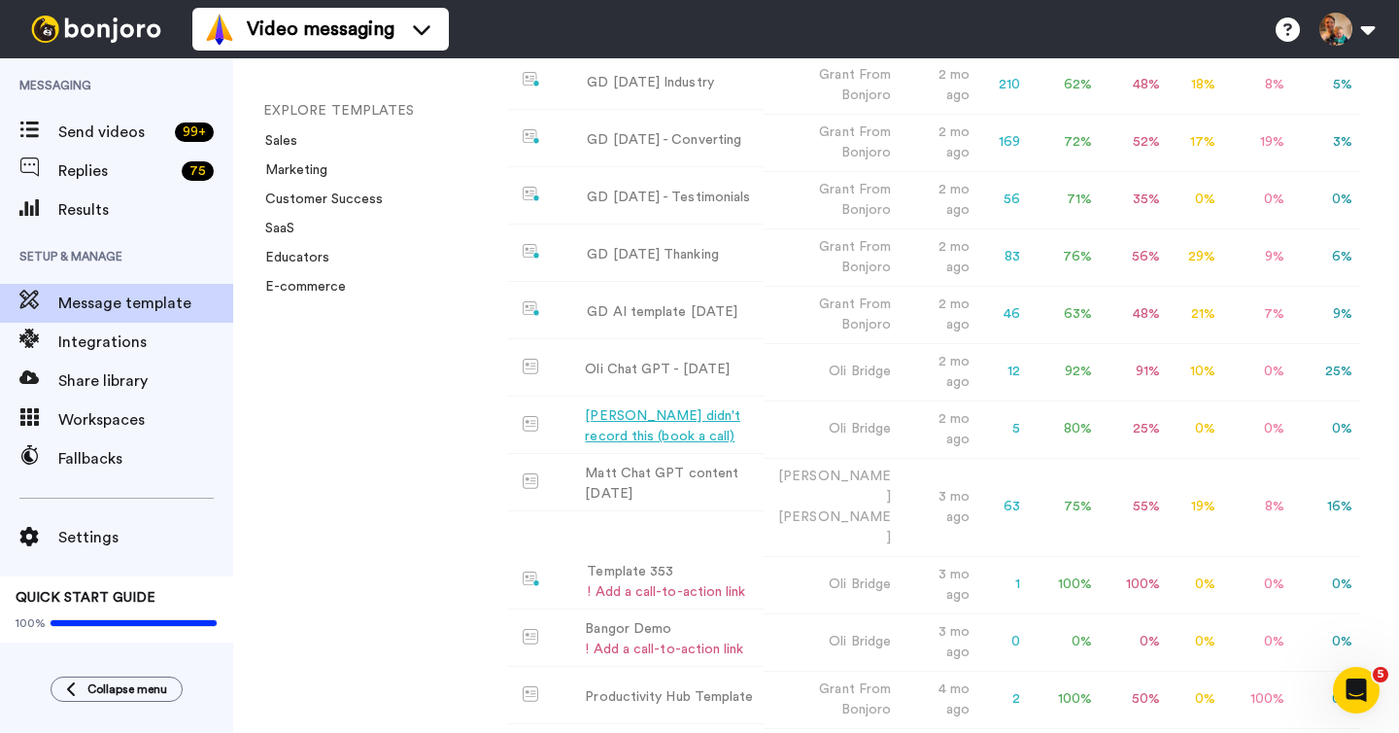
scroll to position [484, 0]
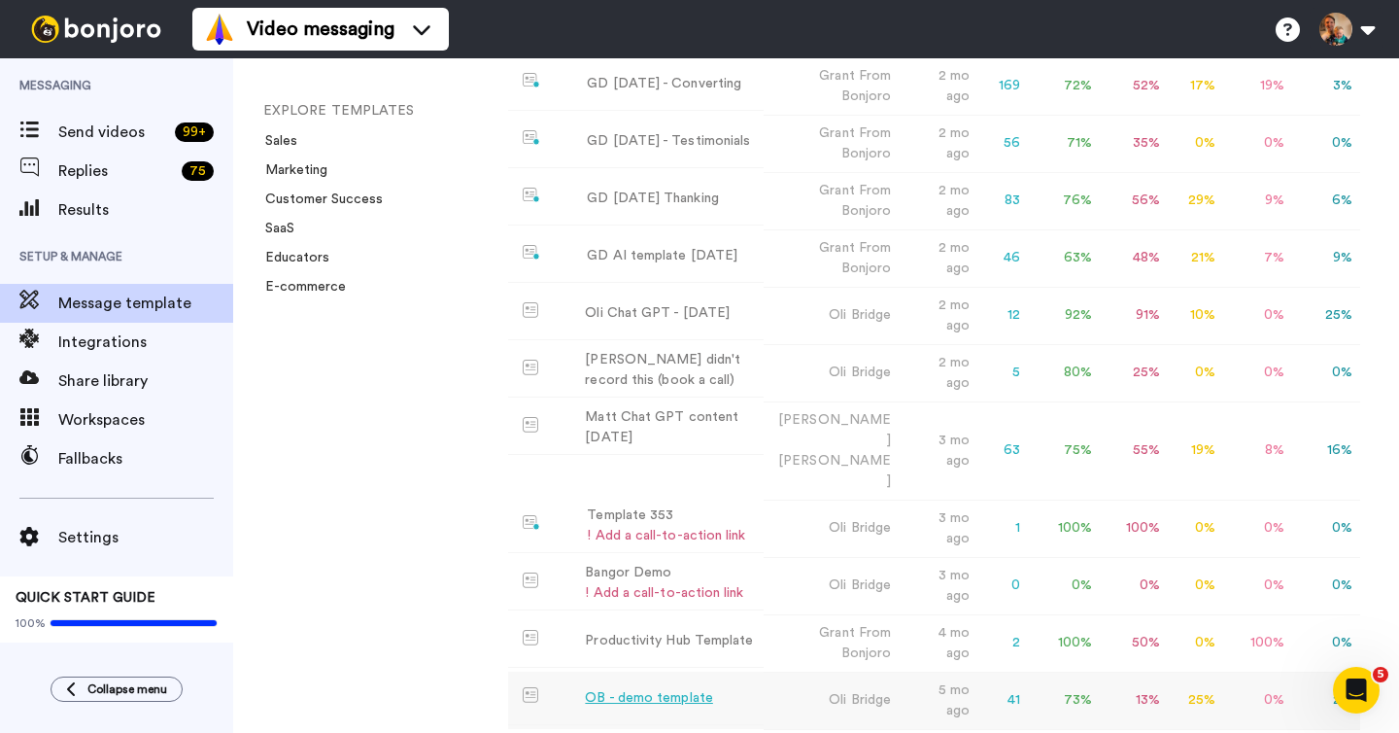
click at [640, 671] on td "OB - demo template" at bounding box center [636, 697] width 256 height 53
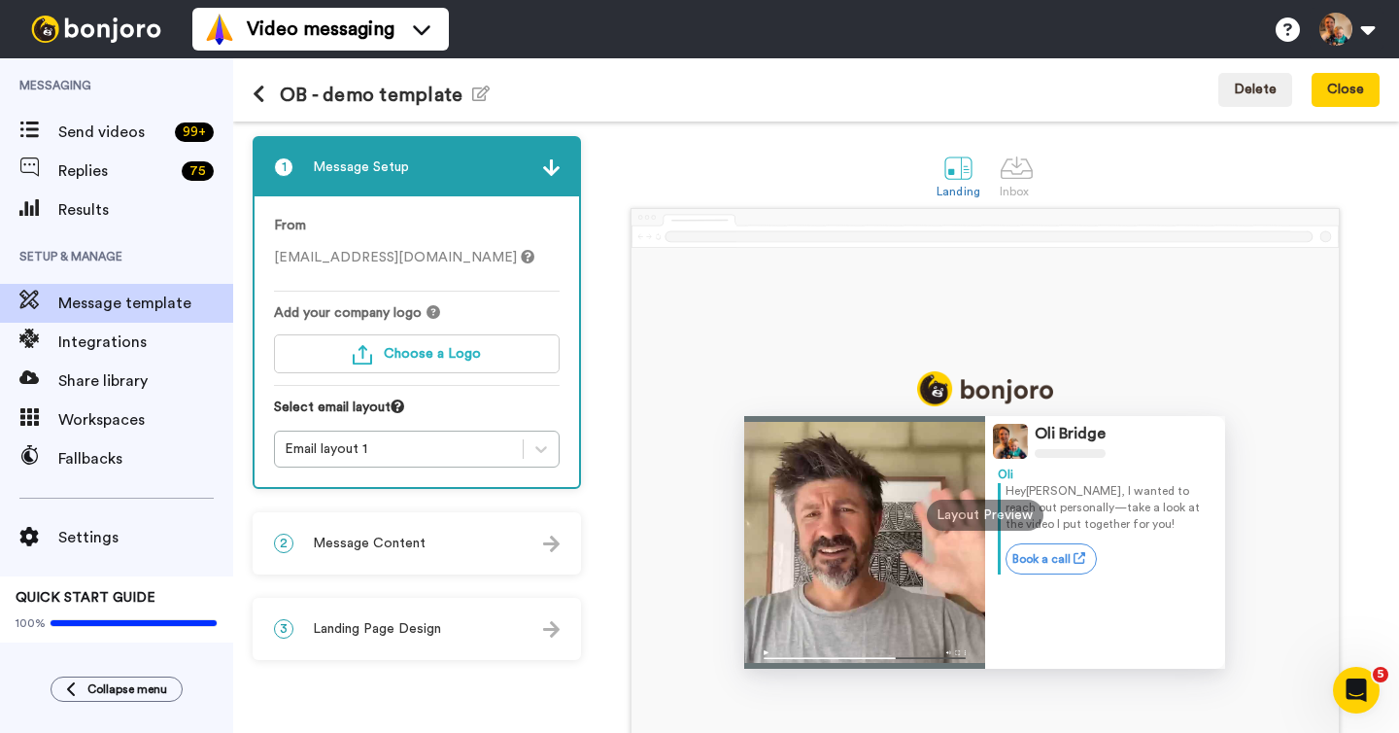
click at [256, 92] on icon at bounding box center [259, 94] width 13 height 19
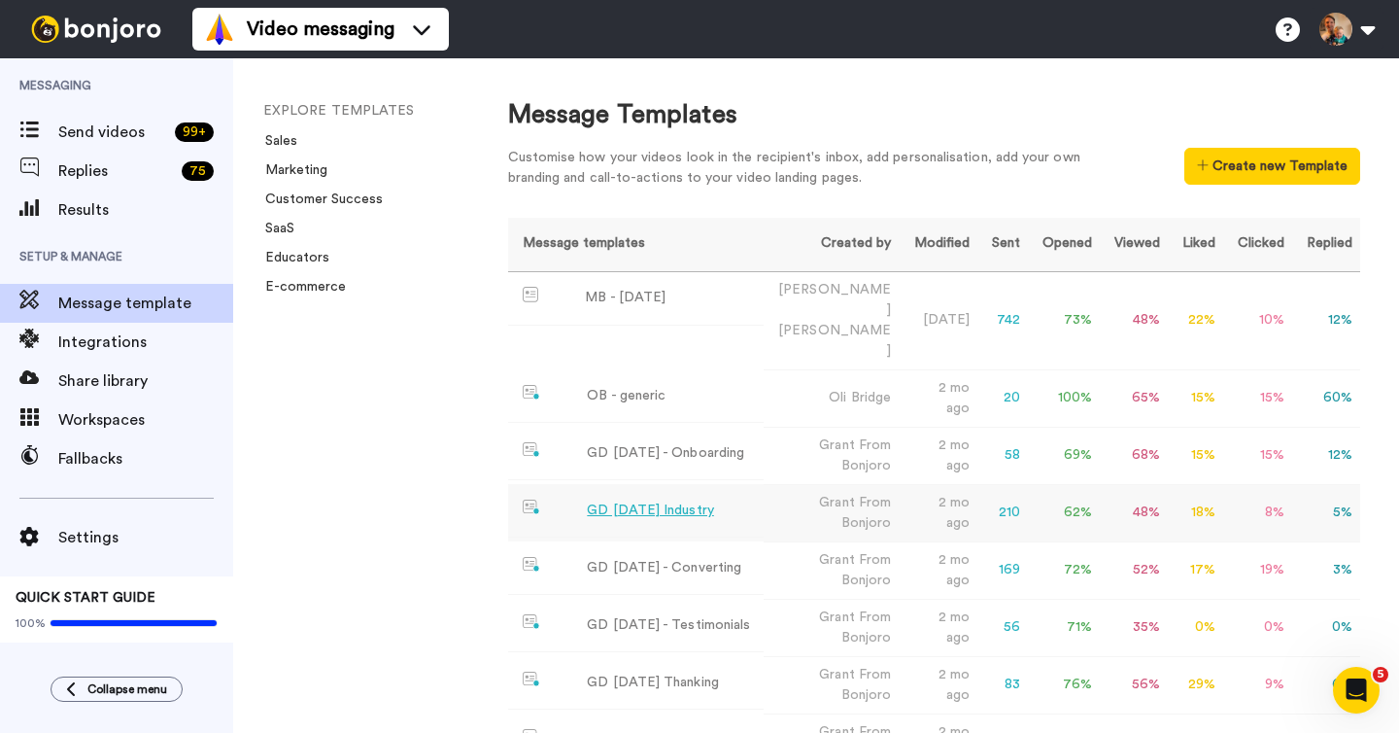
scroll to position [484, 0]
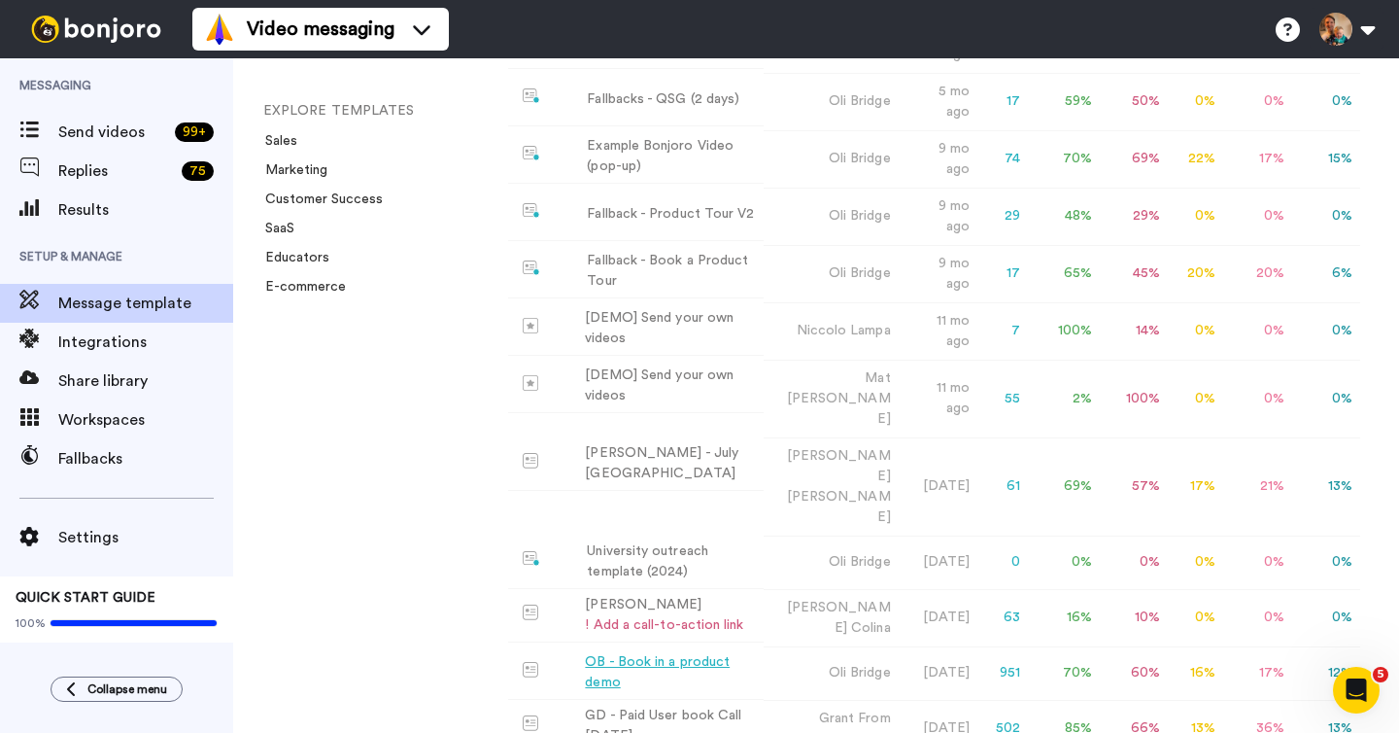
scroll to position [1155, 0]
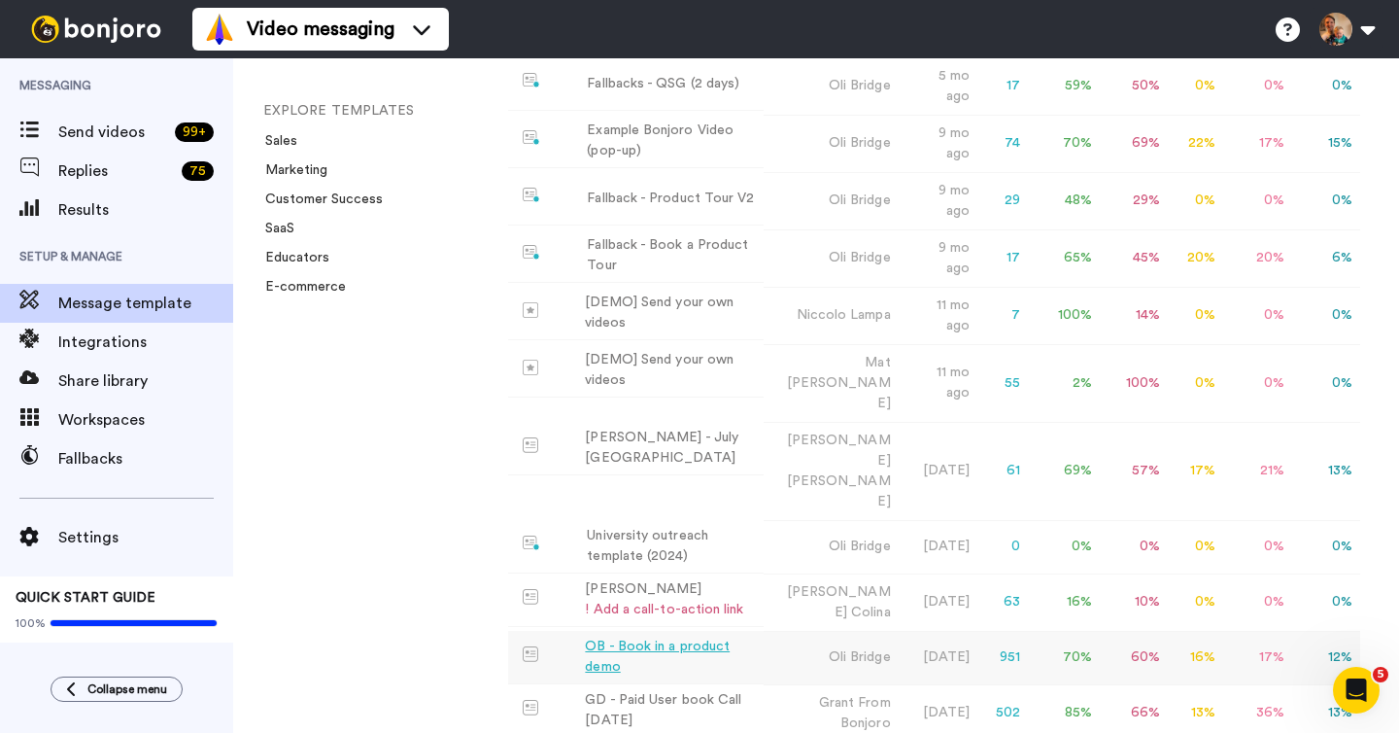
click at [684, 636] on div "OB - Book in a product demo" at bounding box center [670, 656] width 170 height 41
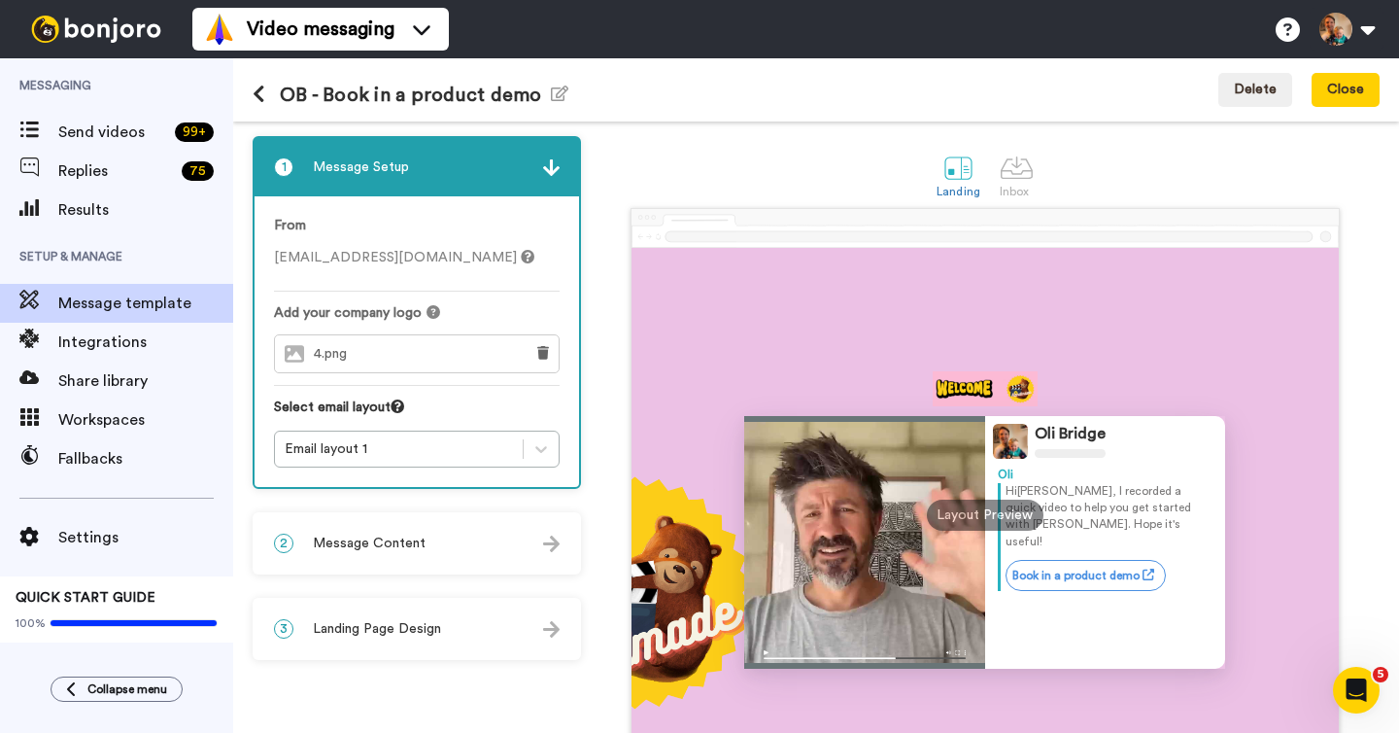
click at [257, 96] on icon at bounding box center [259, 94] width 13 height 19
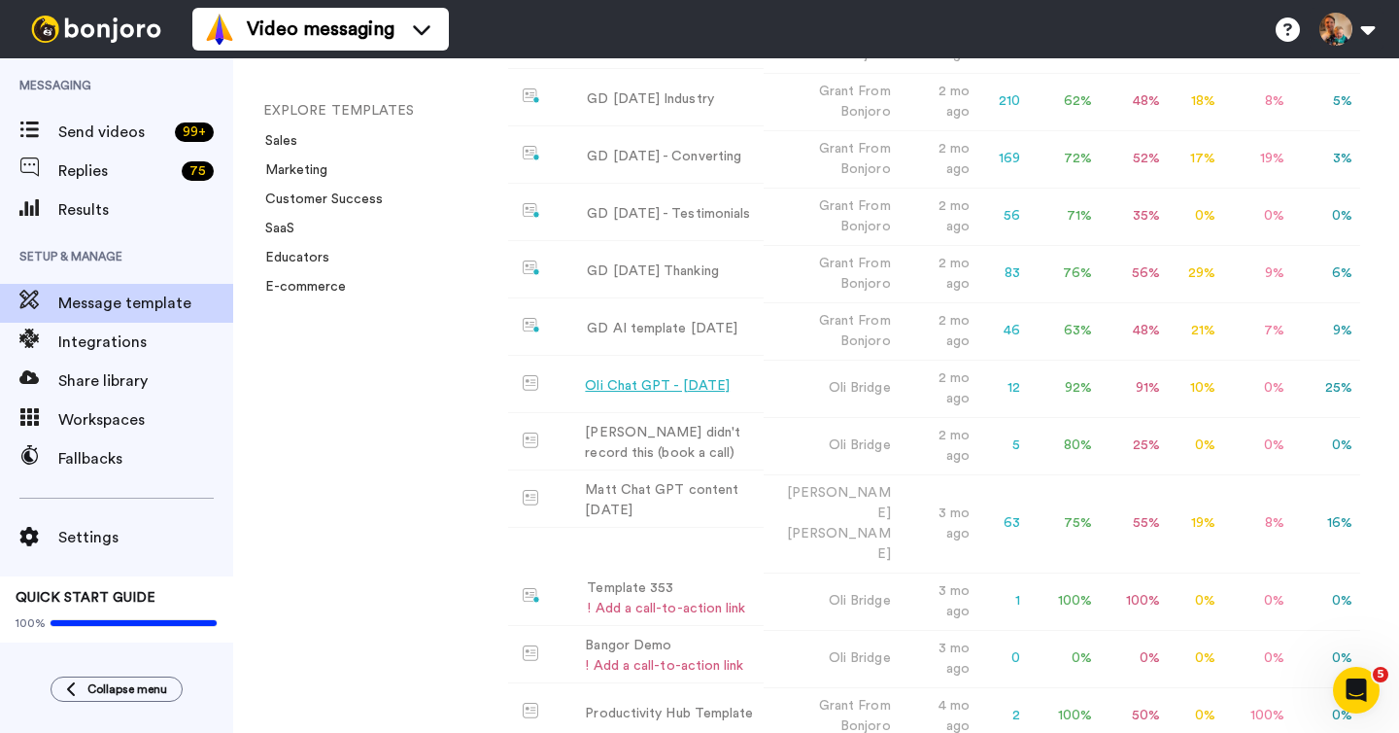
scroll to position [418, 0]
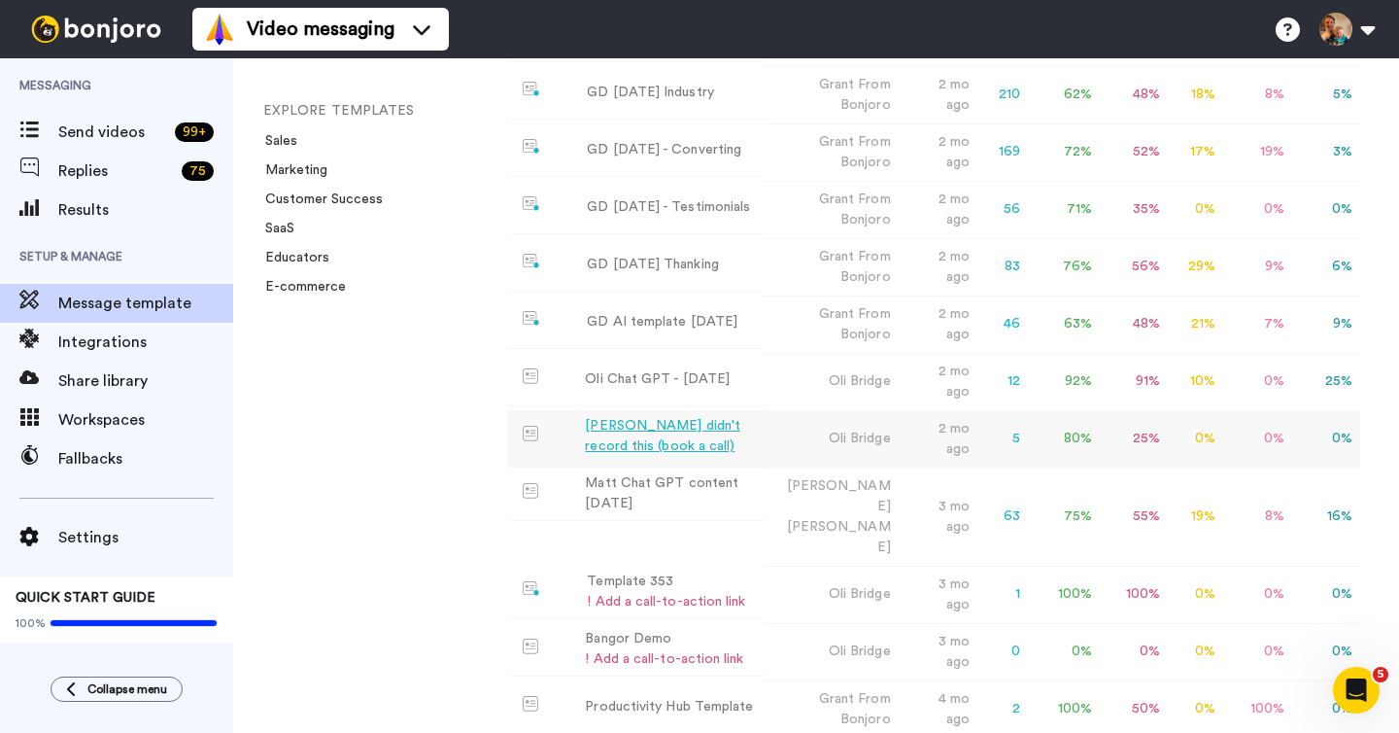
click at [656, 416] on div "Ai didn't record this (book a call)" at bounding box center [670, 436] width 170 height 41
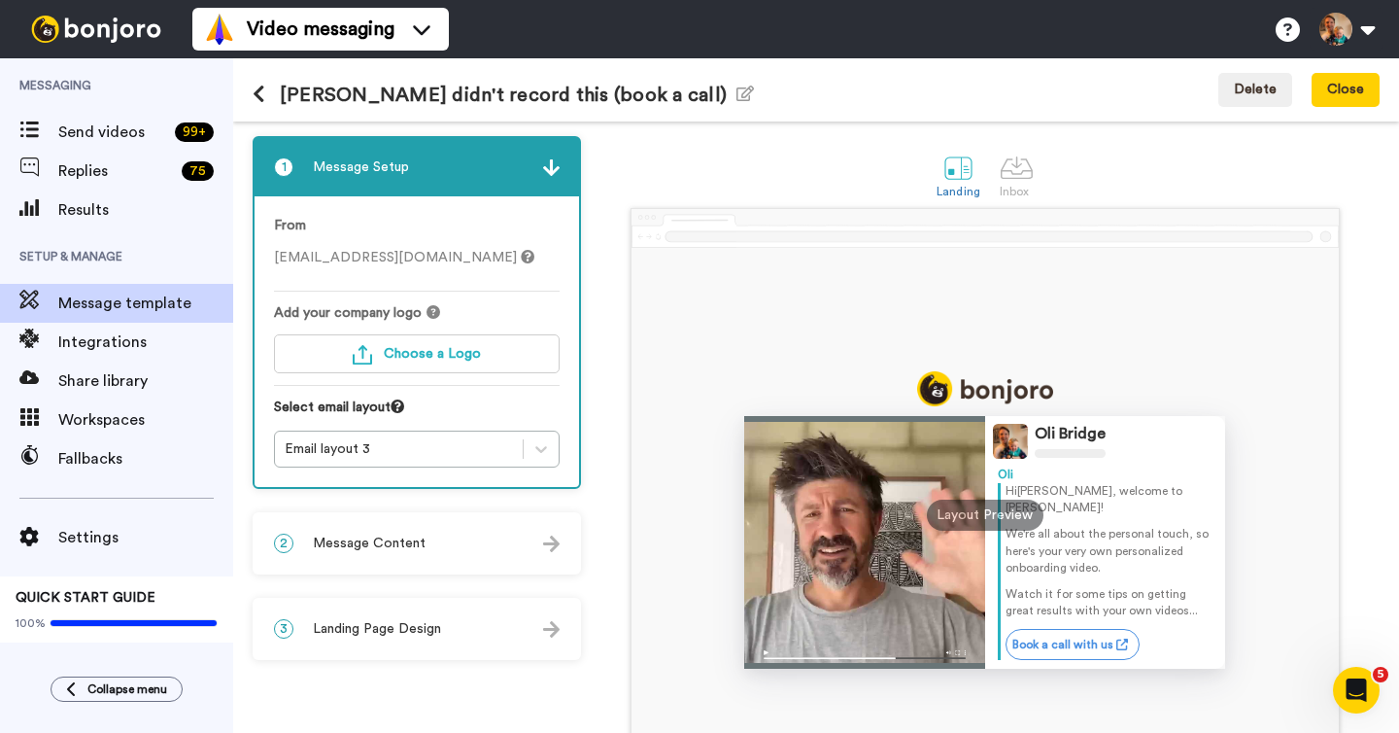
click at [426, 548] on div "2 Message Content" at bounding box center [417, 543] width 325 height 58
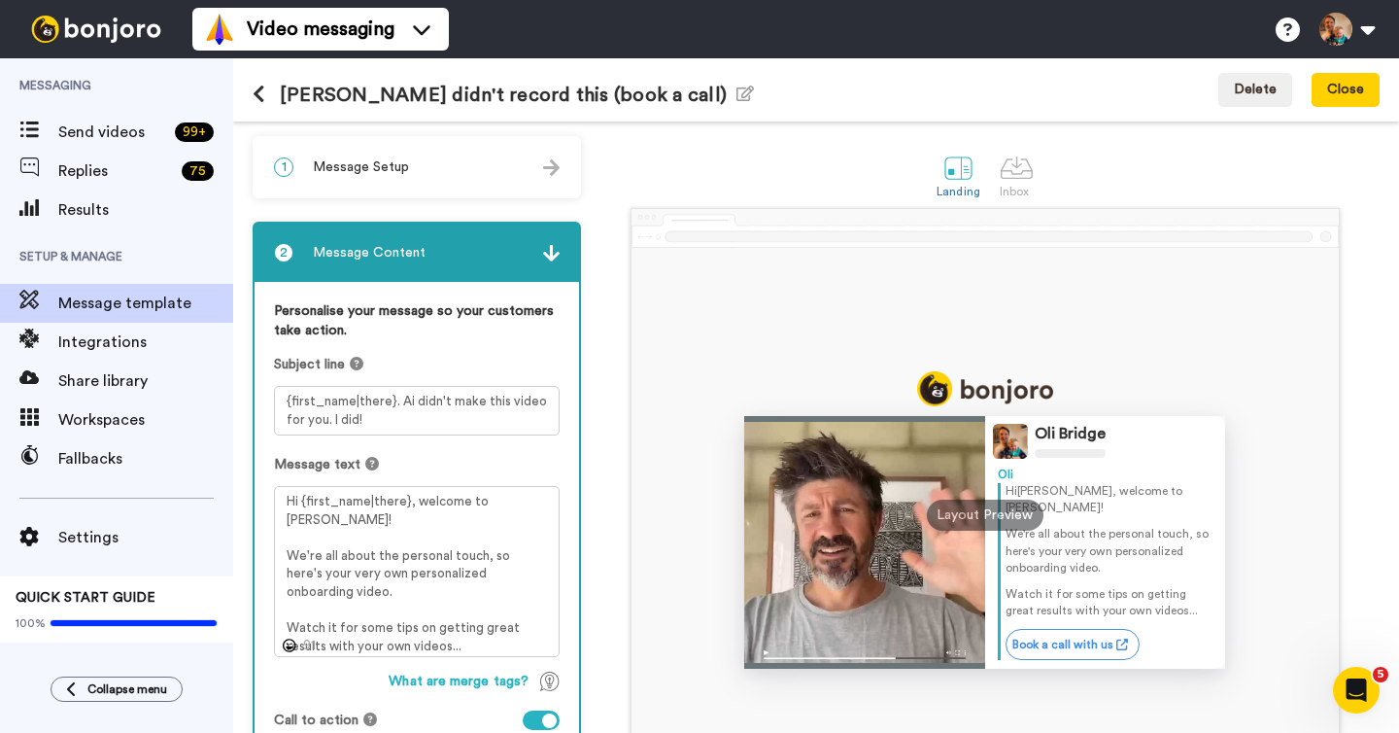
click at [257, 95] on icon at bounding box center [259, 94] width 13 height 19
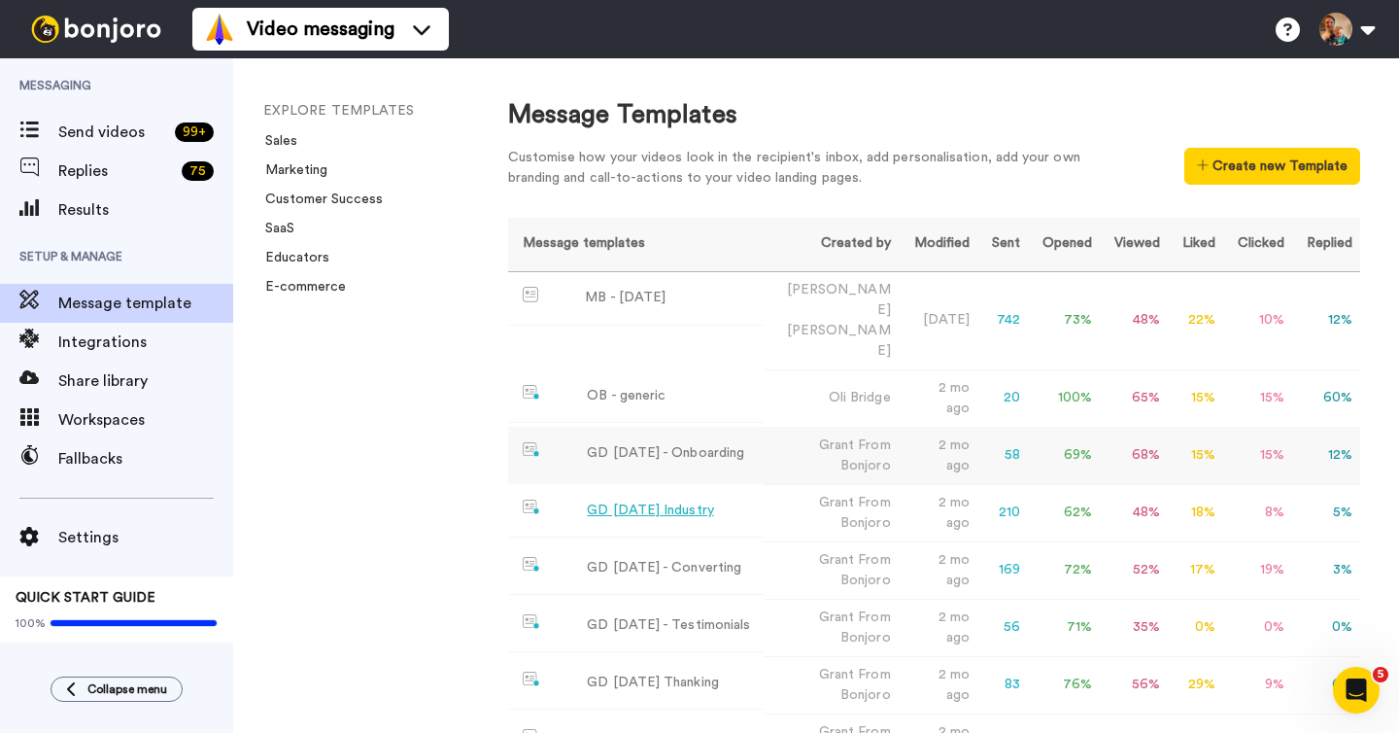
scroll to position [228, 0]
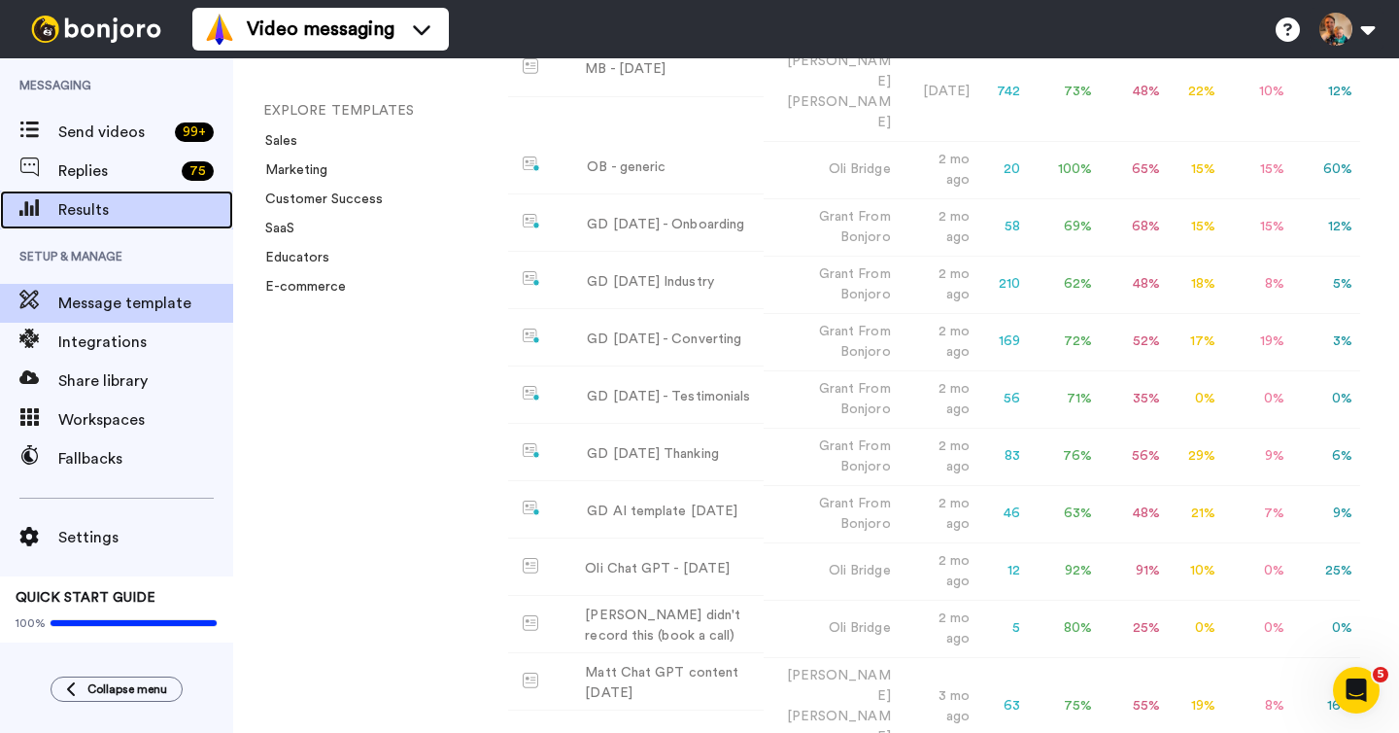
click at [119, 205] on span "Results" at bounding box center [145, 209] width 175 height 23
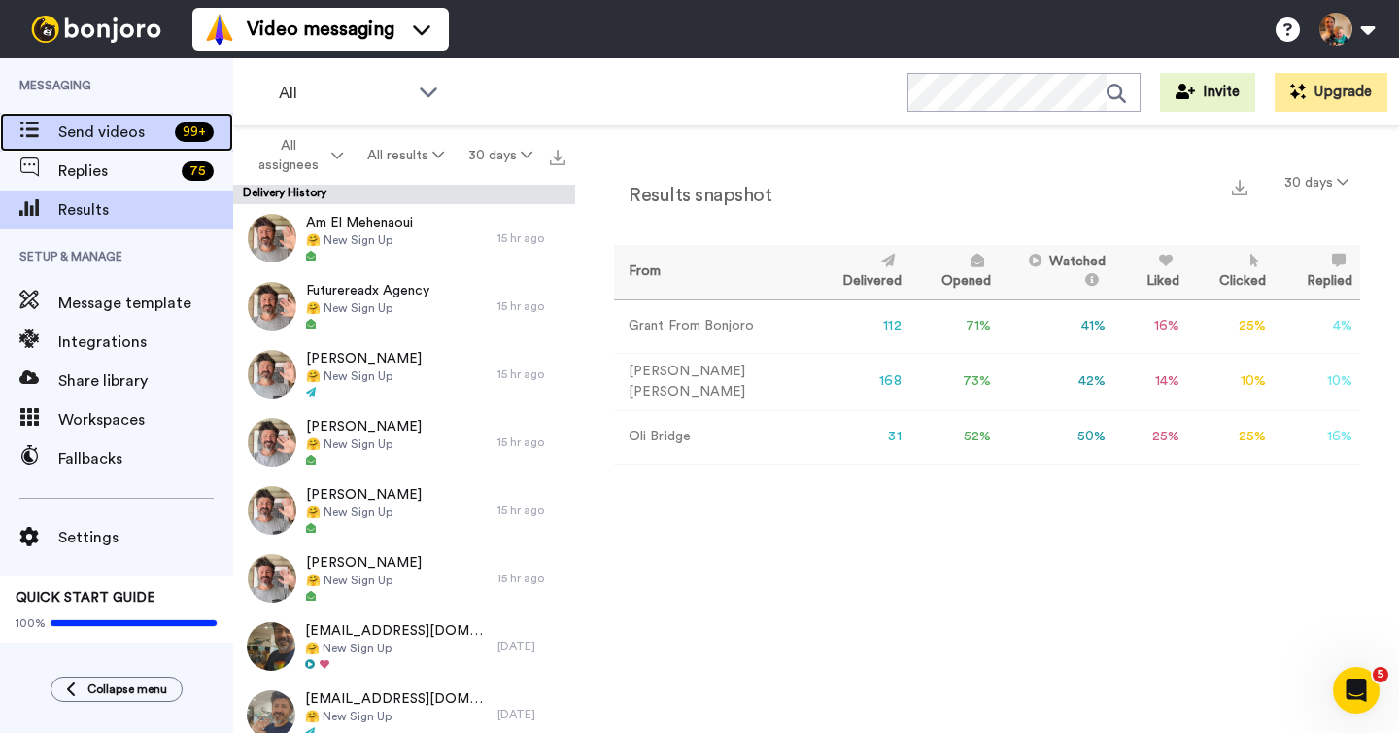
click at [115, 137] on span "Send videos" at bounding box center [112, 131] width 109 height 23
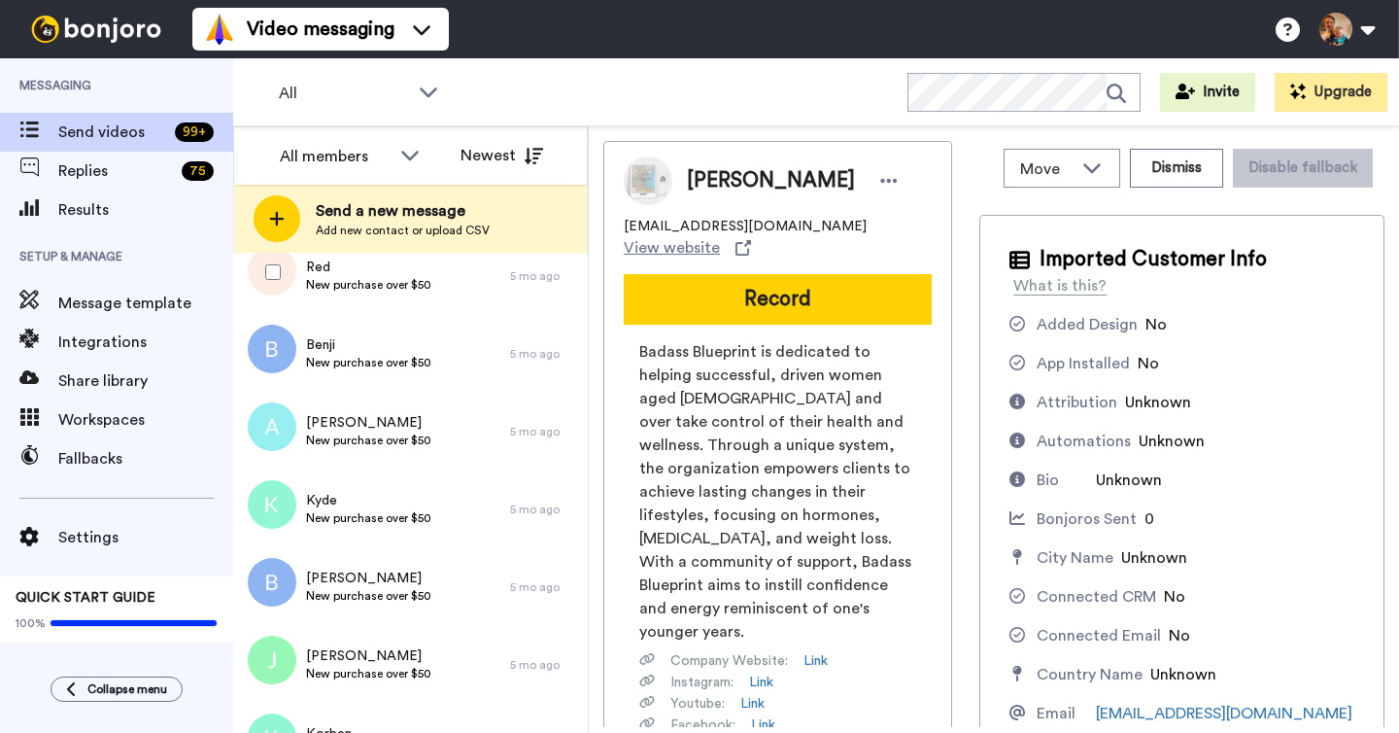
scroll to position [1522, 0]
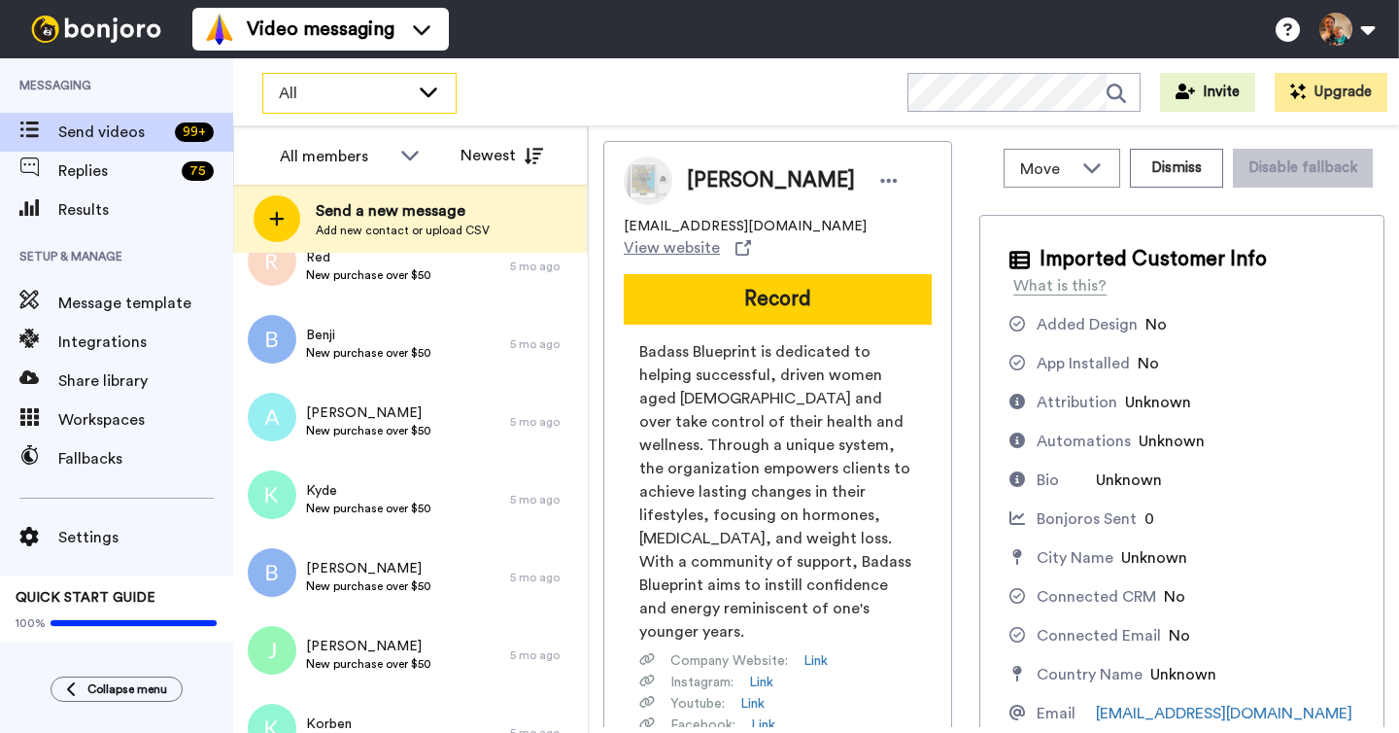
click at [339, 97] on span "All" at bounding box center [344, 93] width 130 height 23
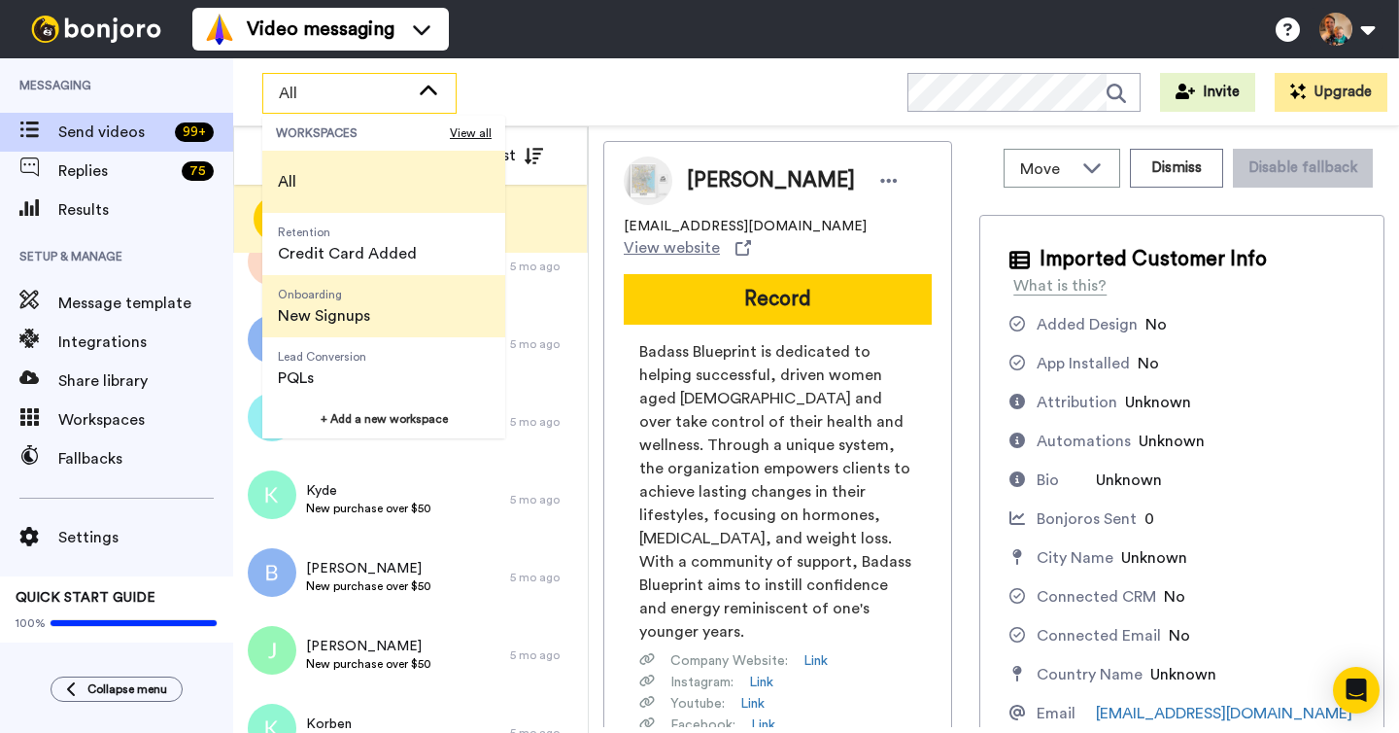
click at [342, 302] on span "Onboarding New Signups" at bounding box center [323, 306] width 123 height 62
